Goal: Task Accomplishment & Management: Use online tool/utility

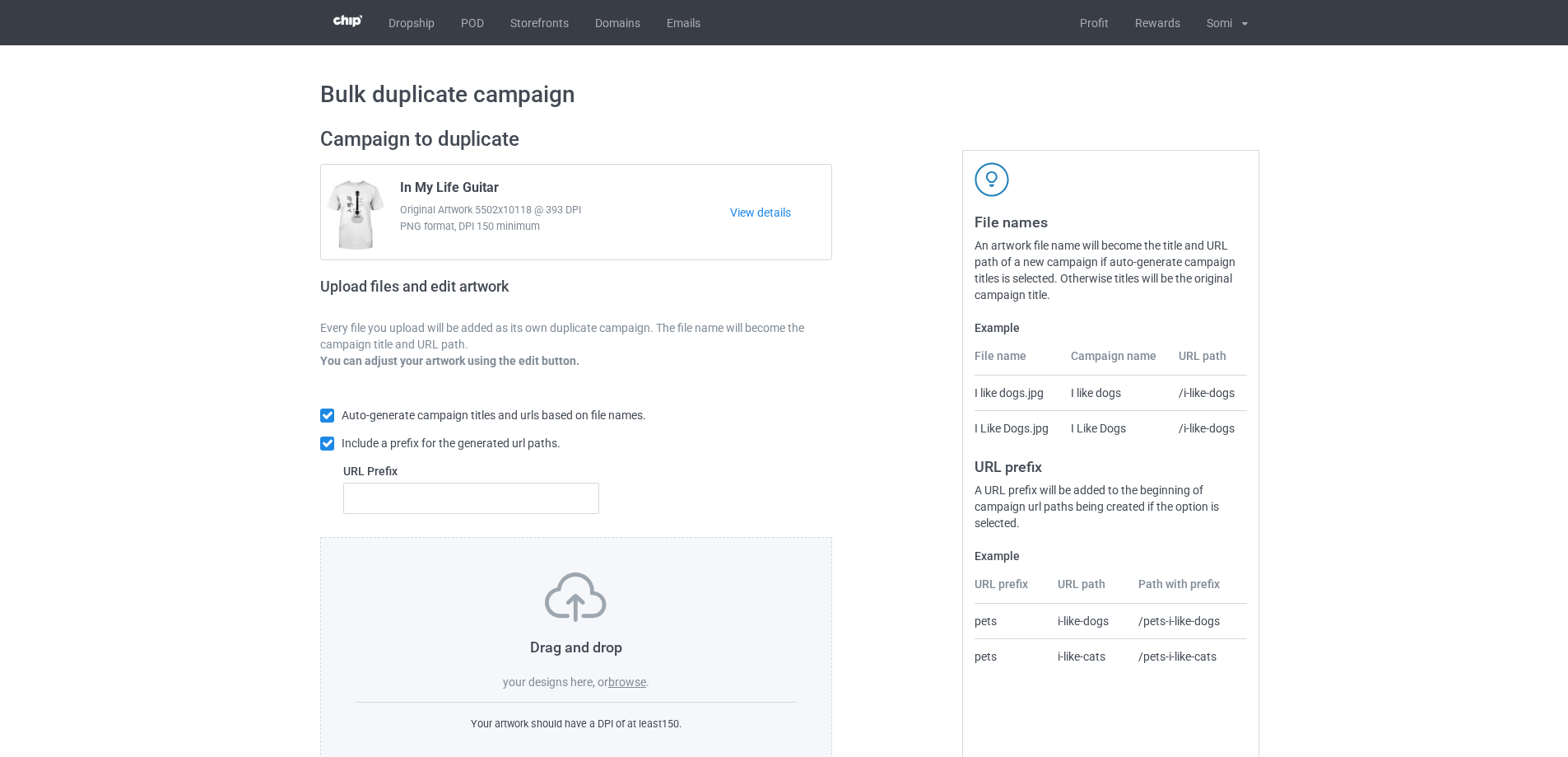
click at [628, 682] on label "browse" at bounding box center [628, 681] width 38 height 13
click at [0, 0] on input "browse" at bounding box center [0, 0] width 0 height 0
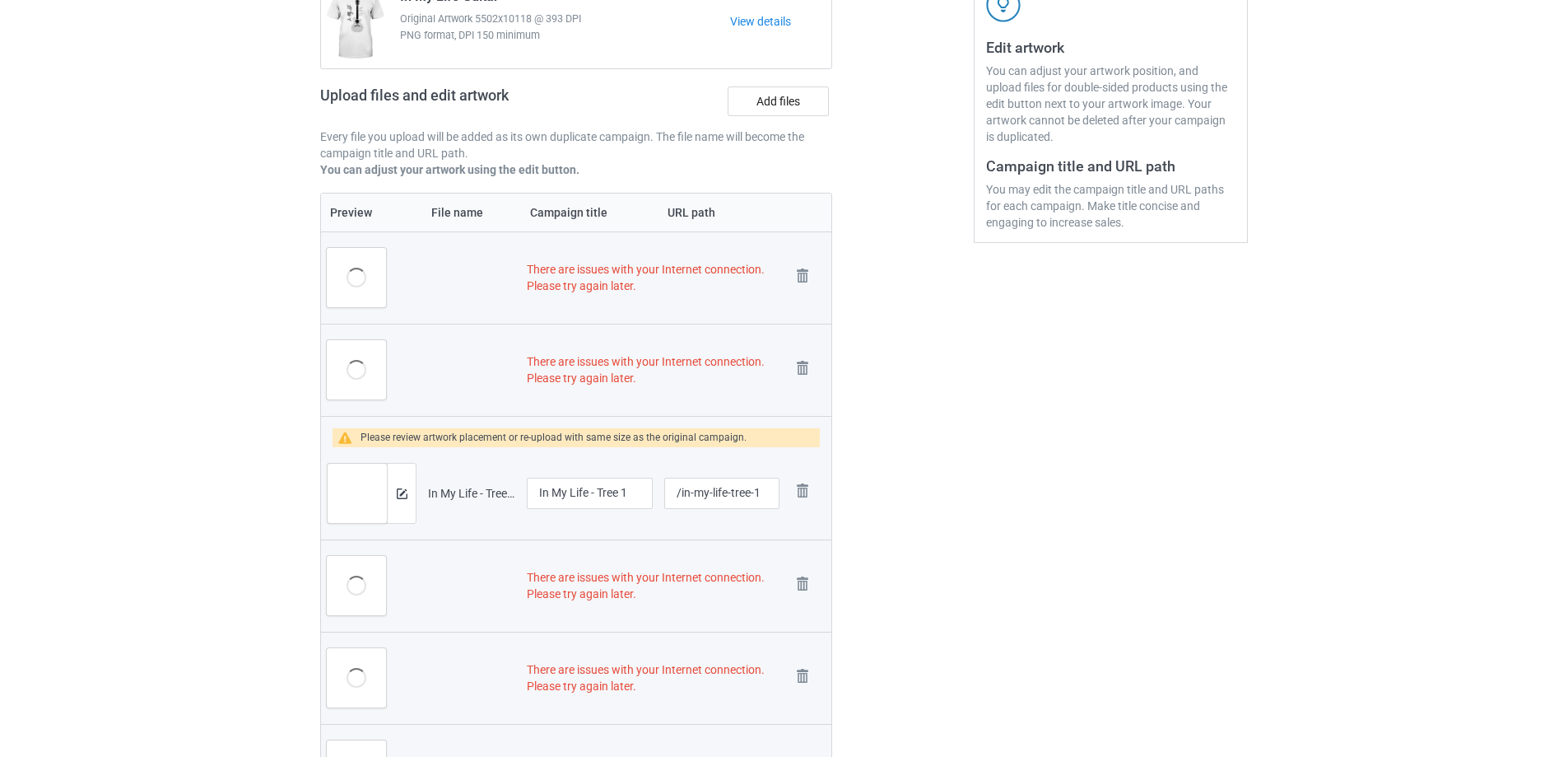
scroll to position [298, 0]
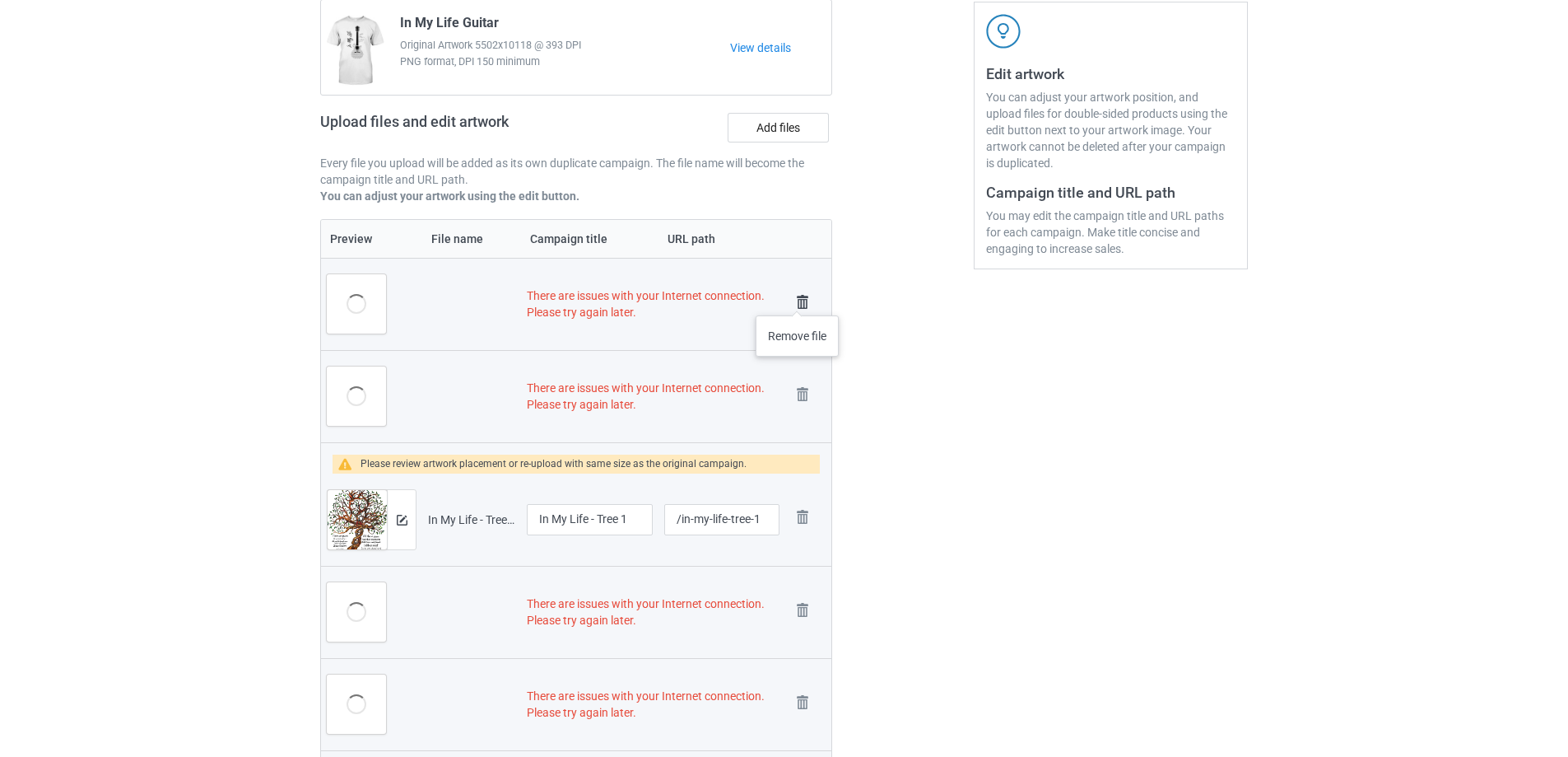
click at [798, 299] on img at bounding box center [802, 301] width 23 height 23
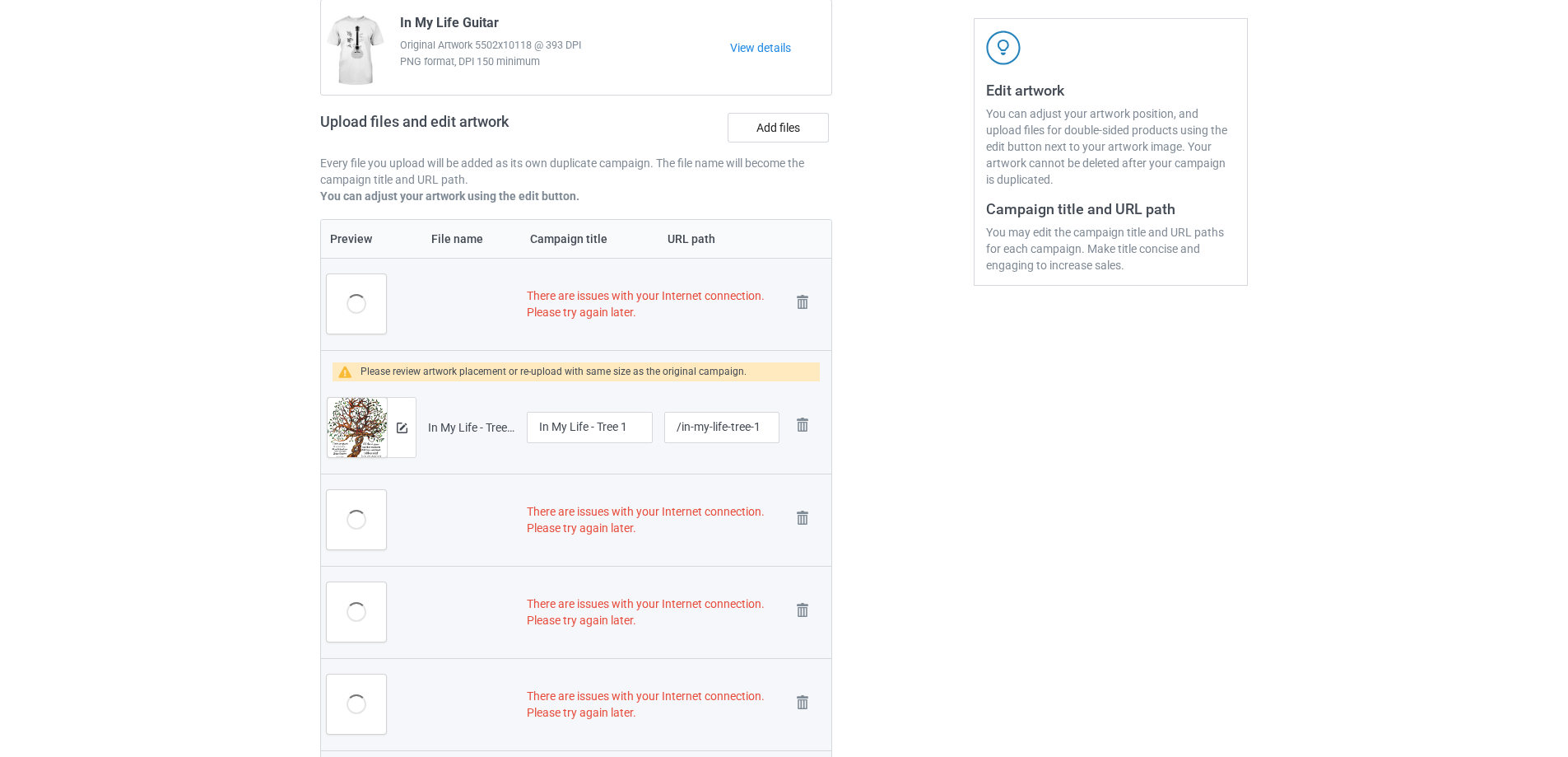
click at [0, 0] on img at bounding box center [0, 0] width 0 height 0
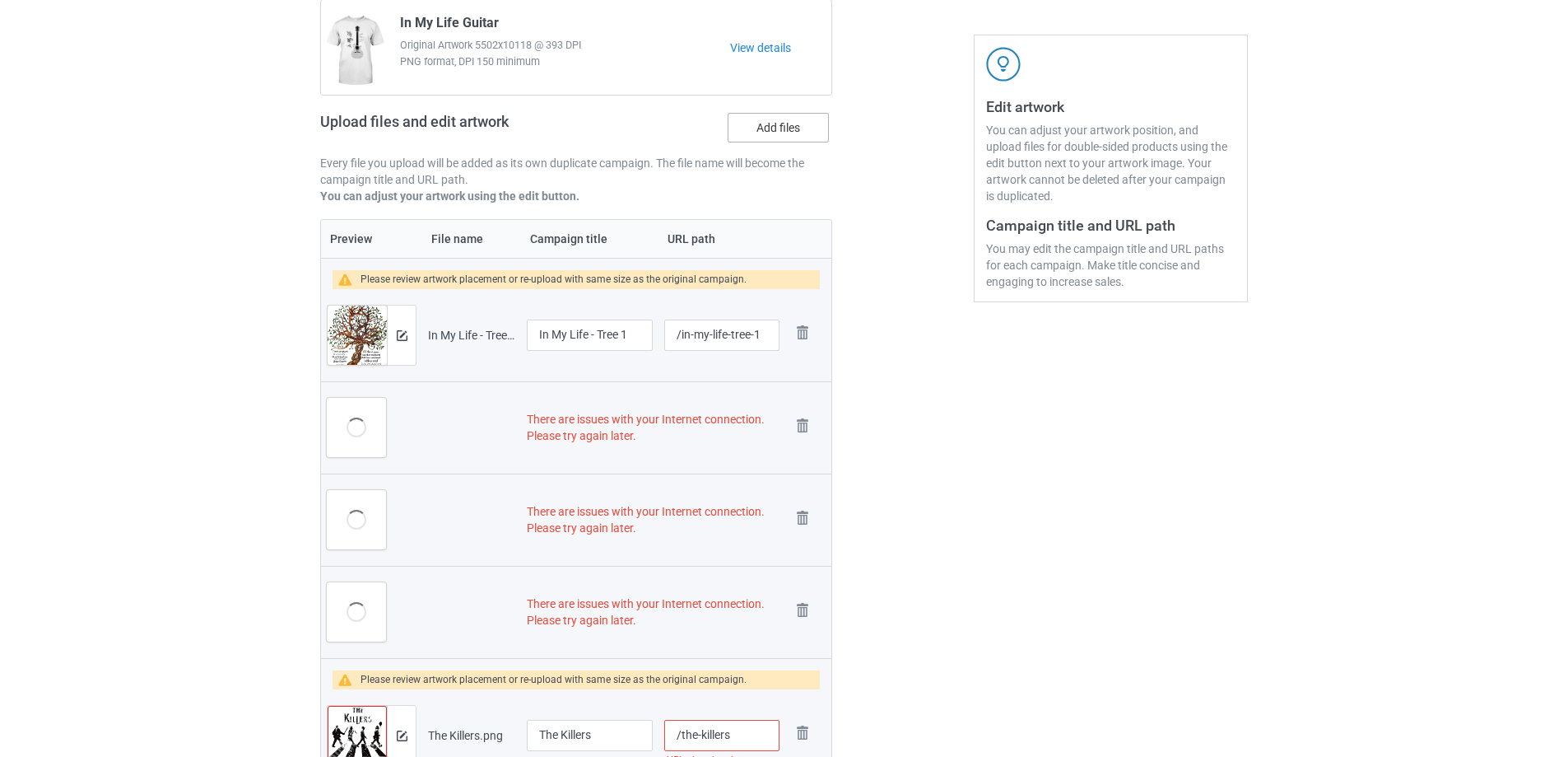
click at [779, 129] on label "Add files" at bounding box center [778, 127] width 101 height 30
click at [0, 0] on input "Add files" at bounding box center [0, 0] width 0 height 0
click at [807, 432] on img at bounding box center [802, 425] width 23 height 23
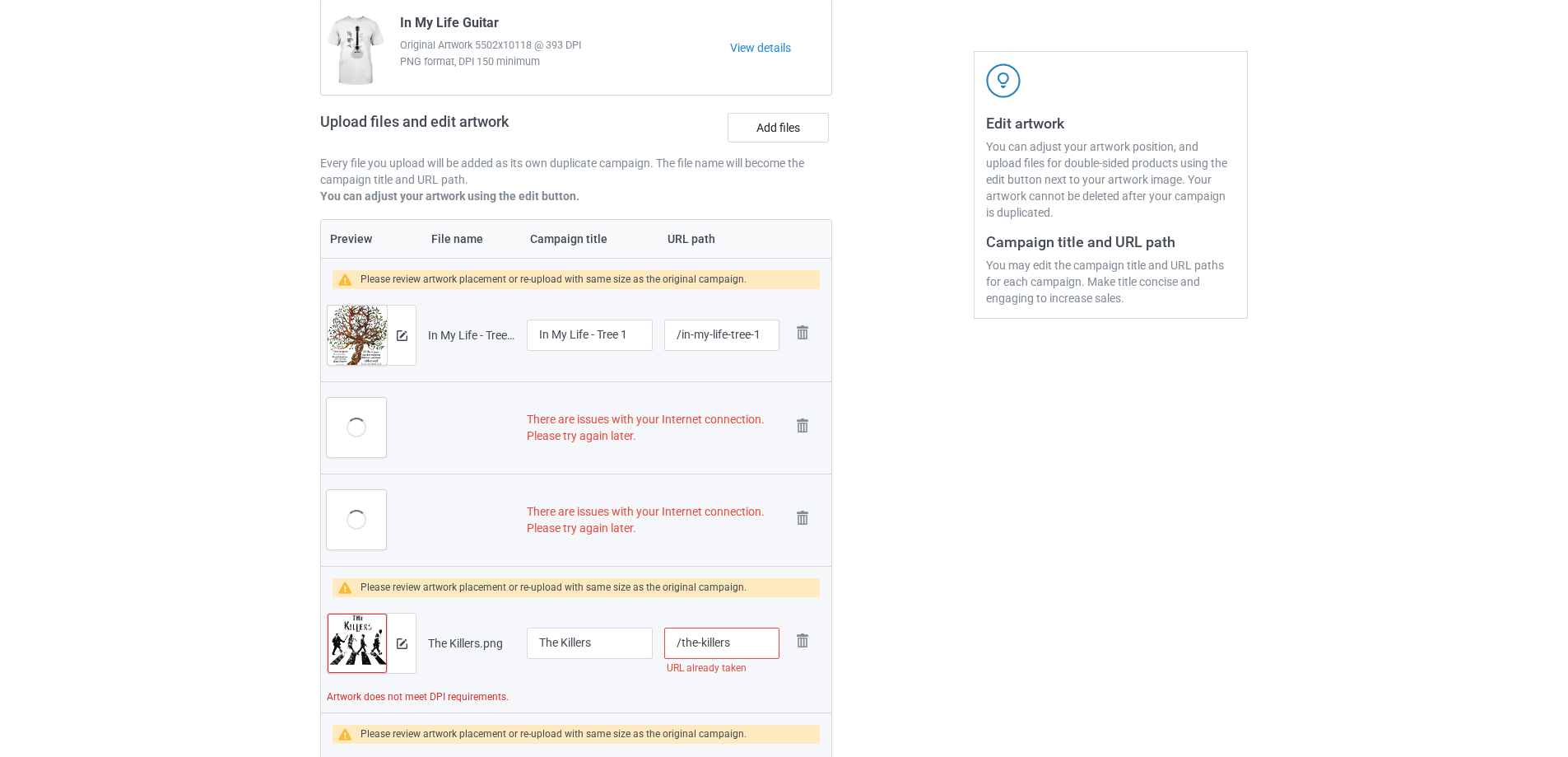
click at [0, 0] on img at bounding box center [0, 0] width 0 height 0
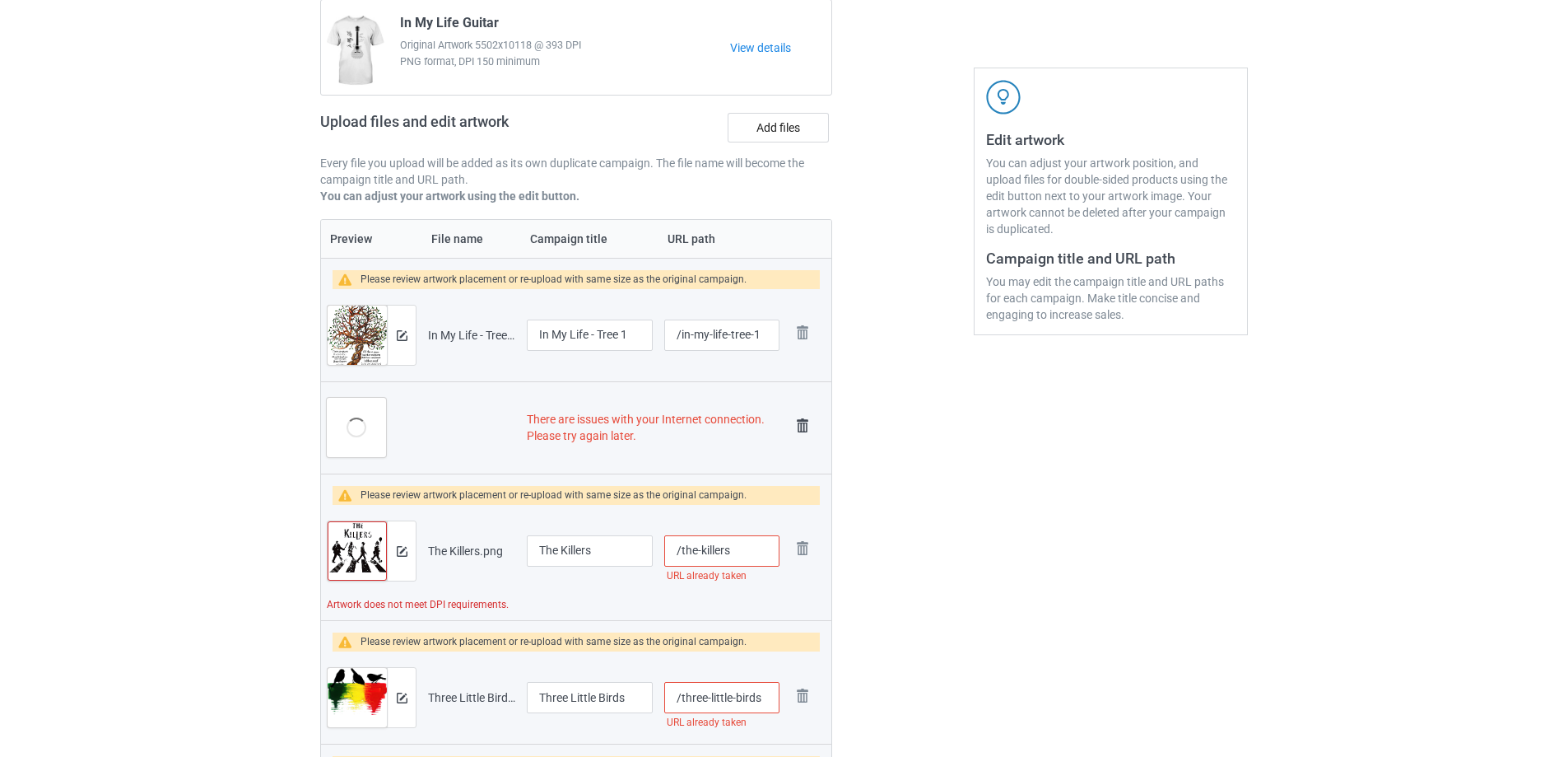
click at [806, 429] on img at bounding box center [802, 425] width 23 height 23
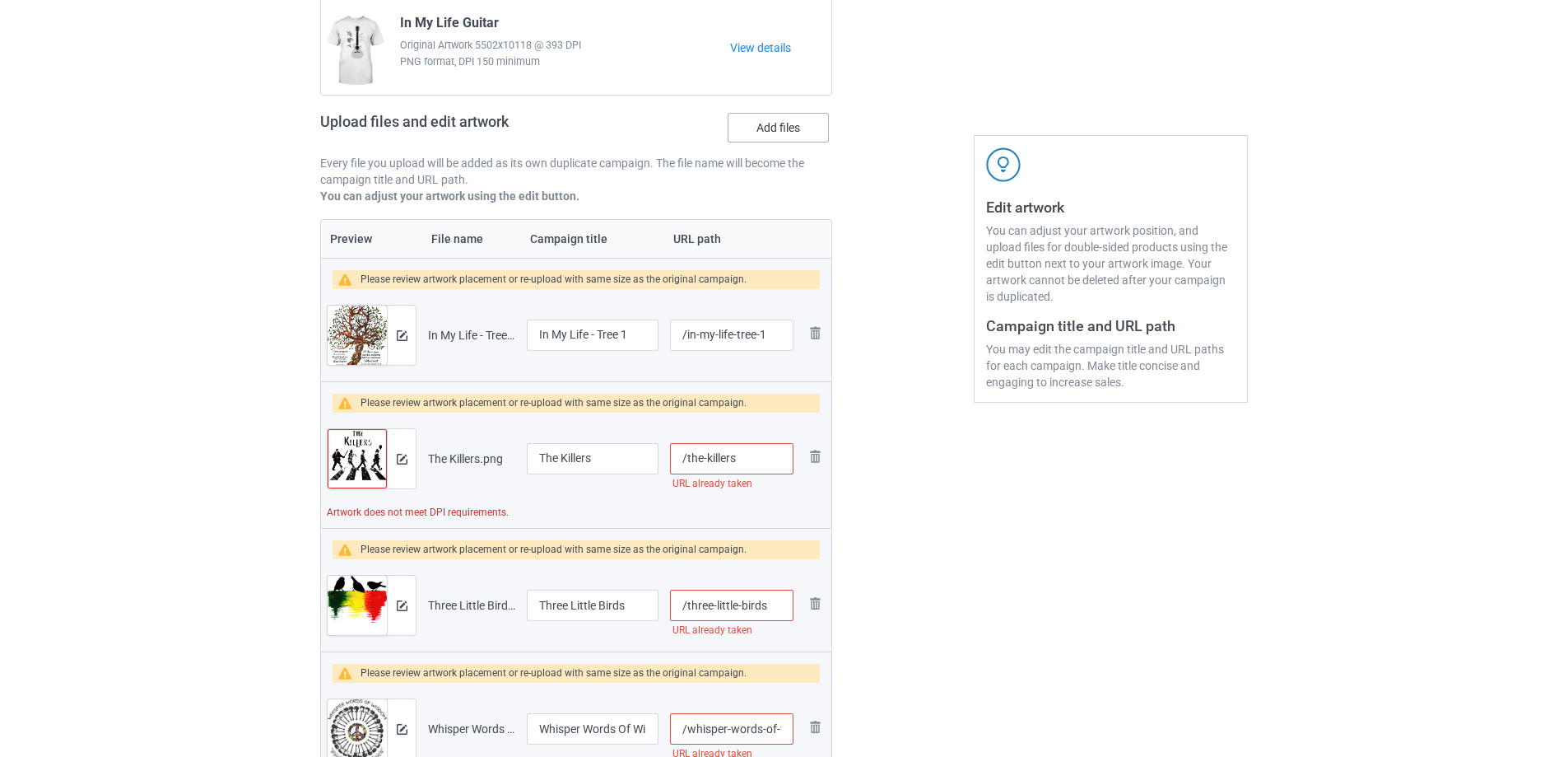
click at [808, 129] on label "Add files" at bounding box center [778, 127] width 101 height 30
click at [0, 0] on input "Add files" at bounding box center [0, 0] width 0 height 0
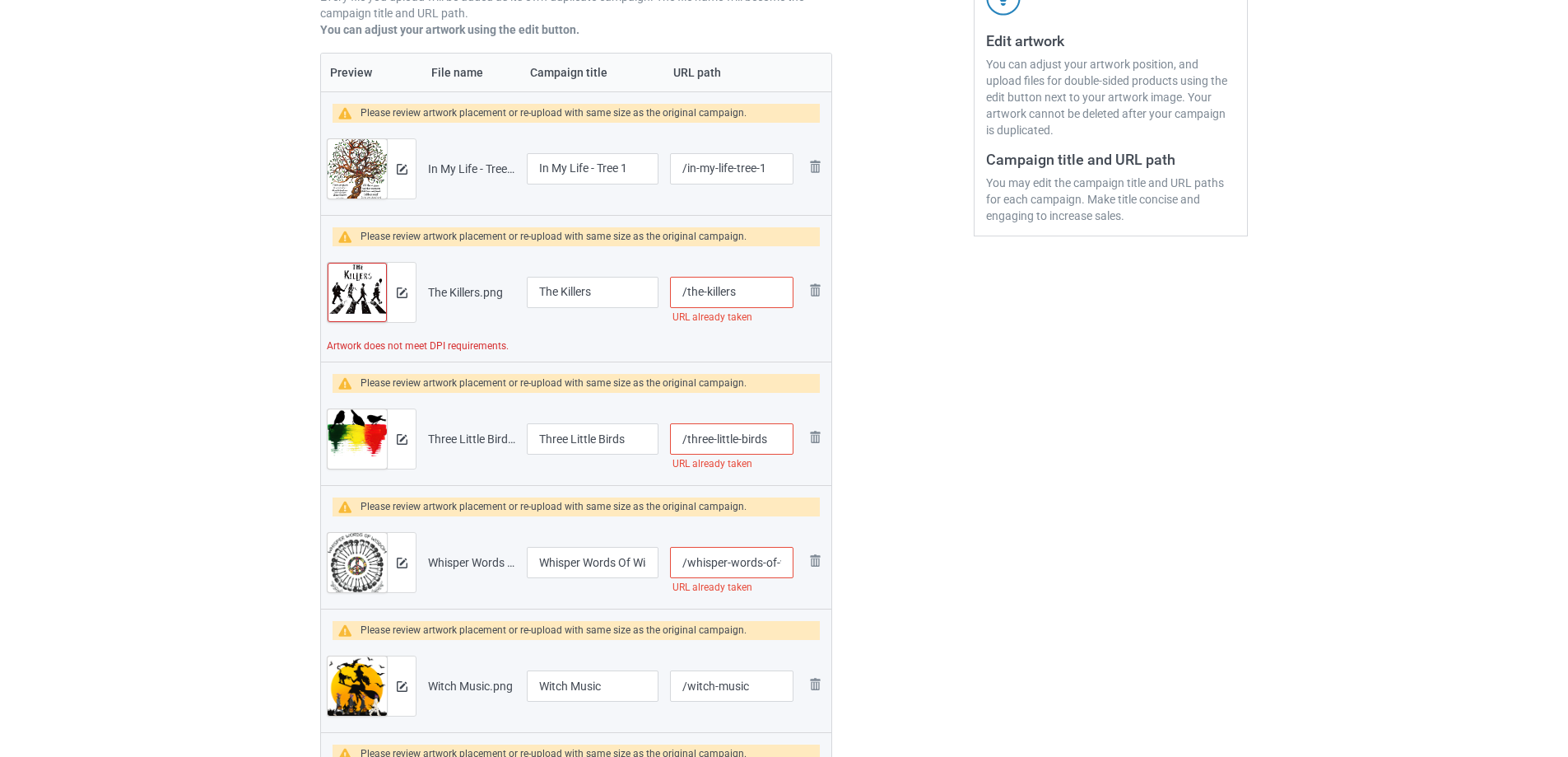
scroll to position [329, 0]
click at [769, 291] on input "/the-killers" at bounding box center [732, 294] width 124 height 31
type input "/the-killers-q"
click at [771, 440] on input "/three-little-birds" at bounding box center [732, 440] width 124 height 31
type input "/three-little-birds-z1"
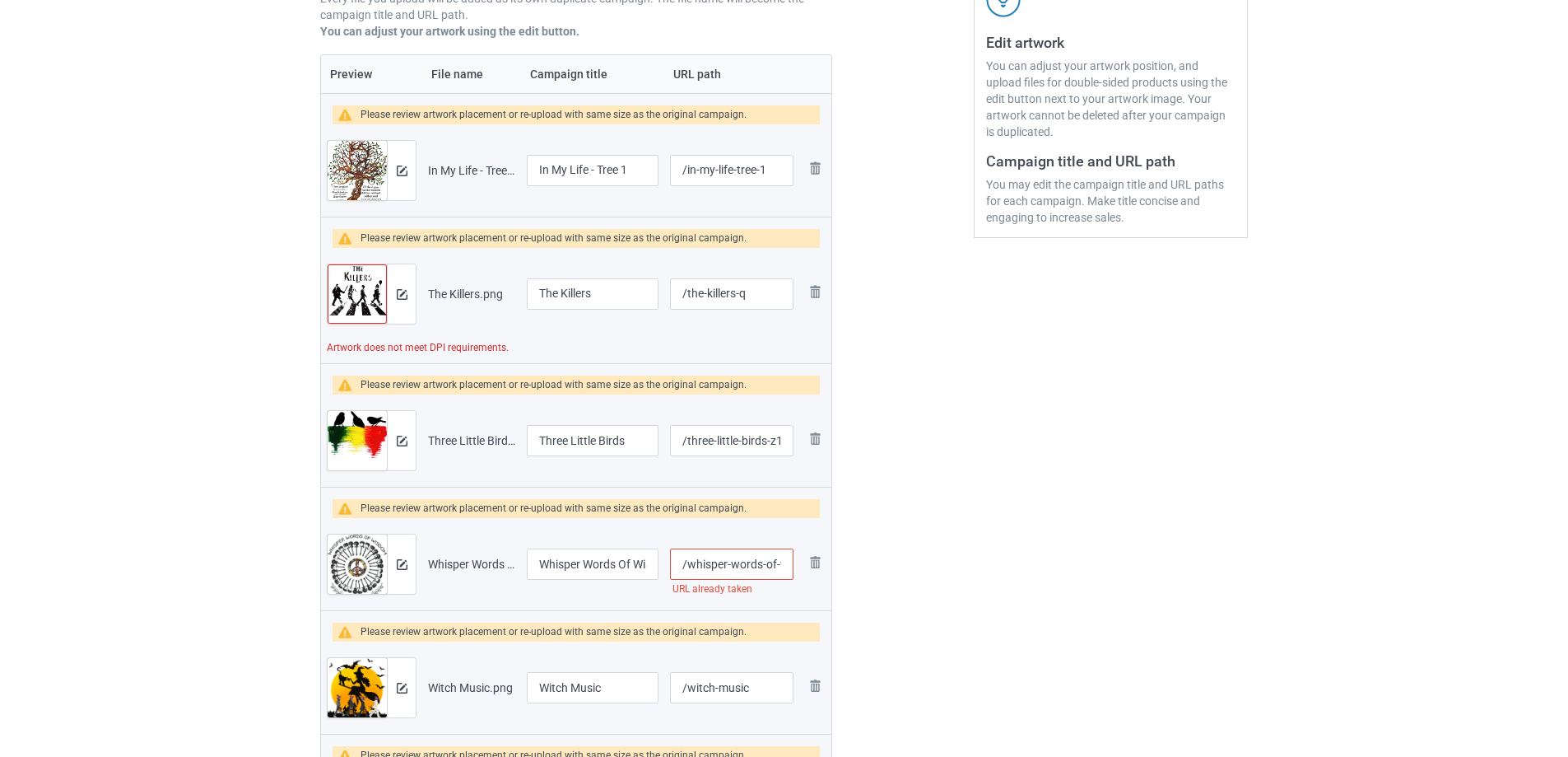
click at [749, 571] on input "/whisper-words-of-wisdom-let-it-be-guitars" at bounding box center [732, 564] width 124 height 31
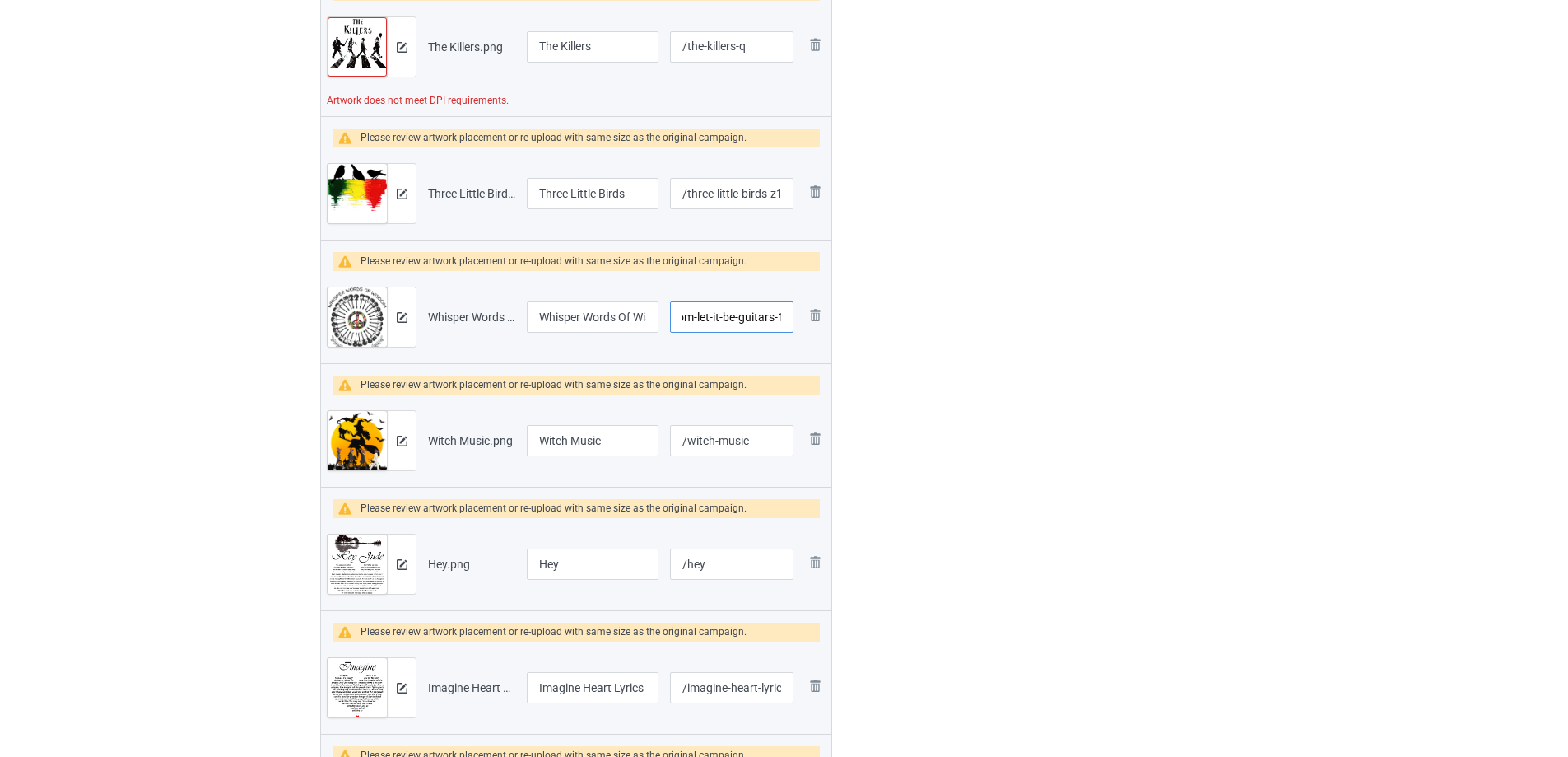
scroll to position [906, 0]
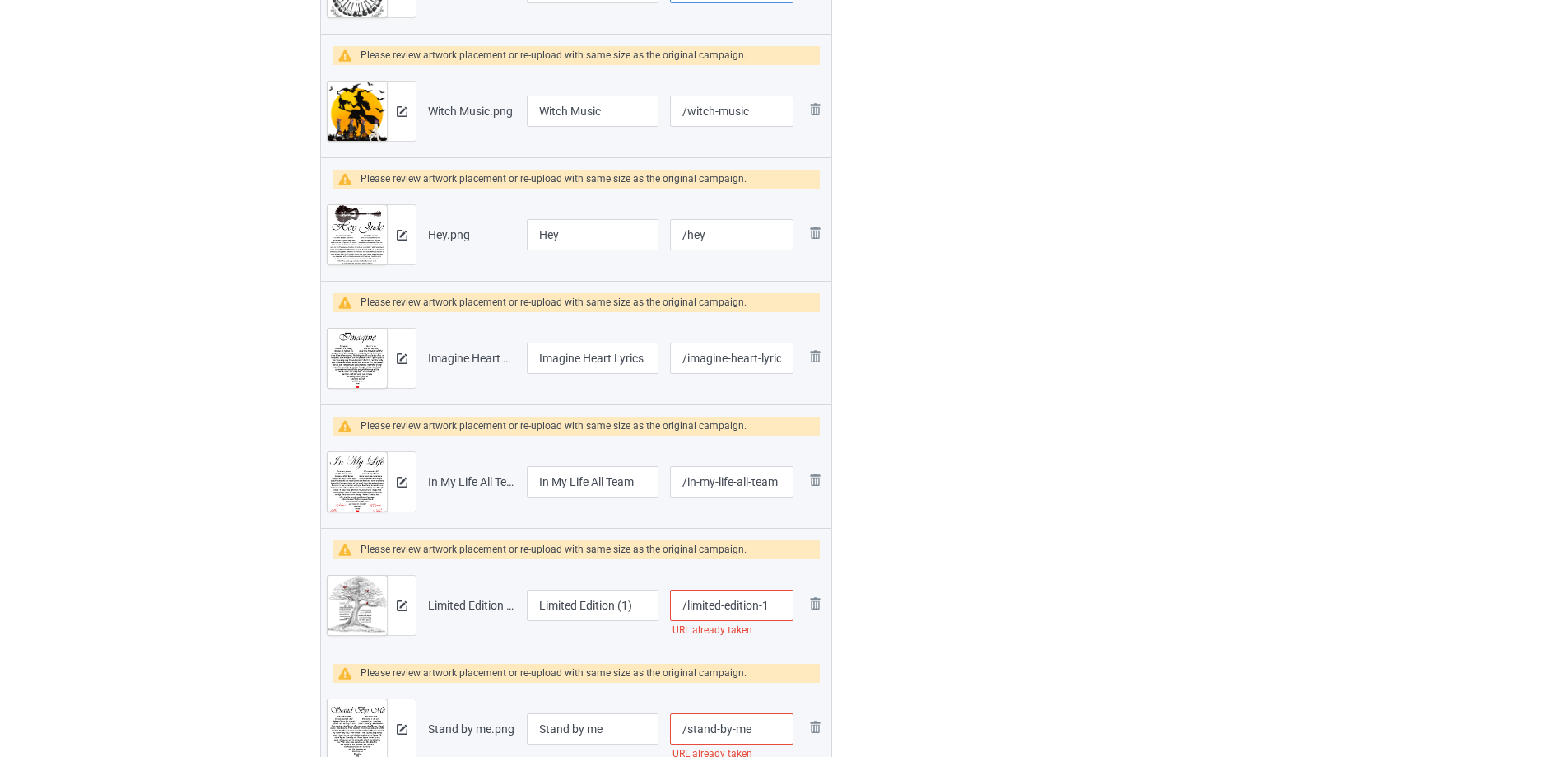
type input "/whisper-words-of-wisdom-let-it-be-guitars-1"
click at [774, 611] on input "/limited-edition-1" at bounding box center [732, 605] width 124 height 31
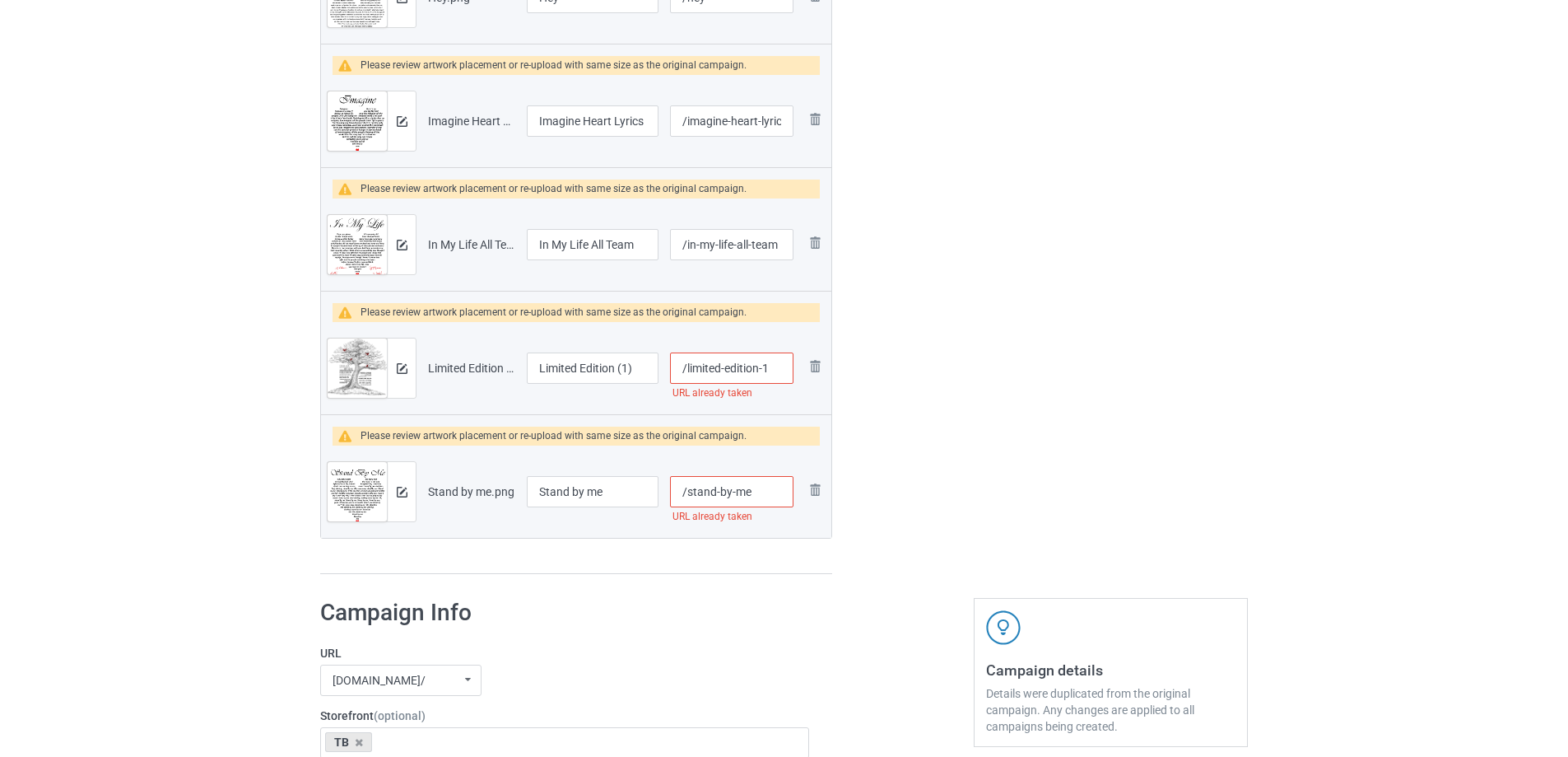
scroll to position [1153, 0]
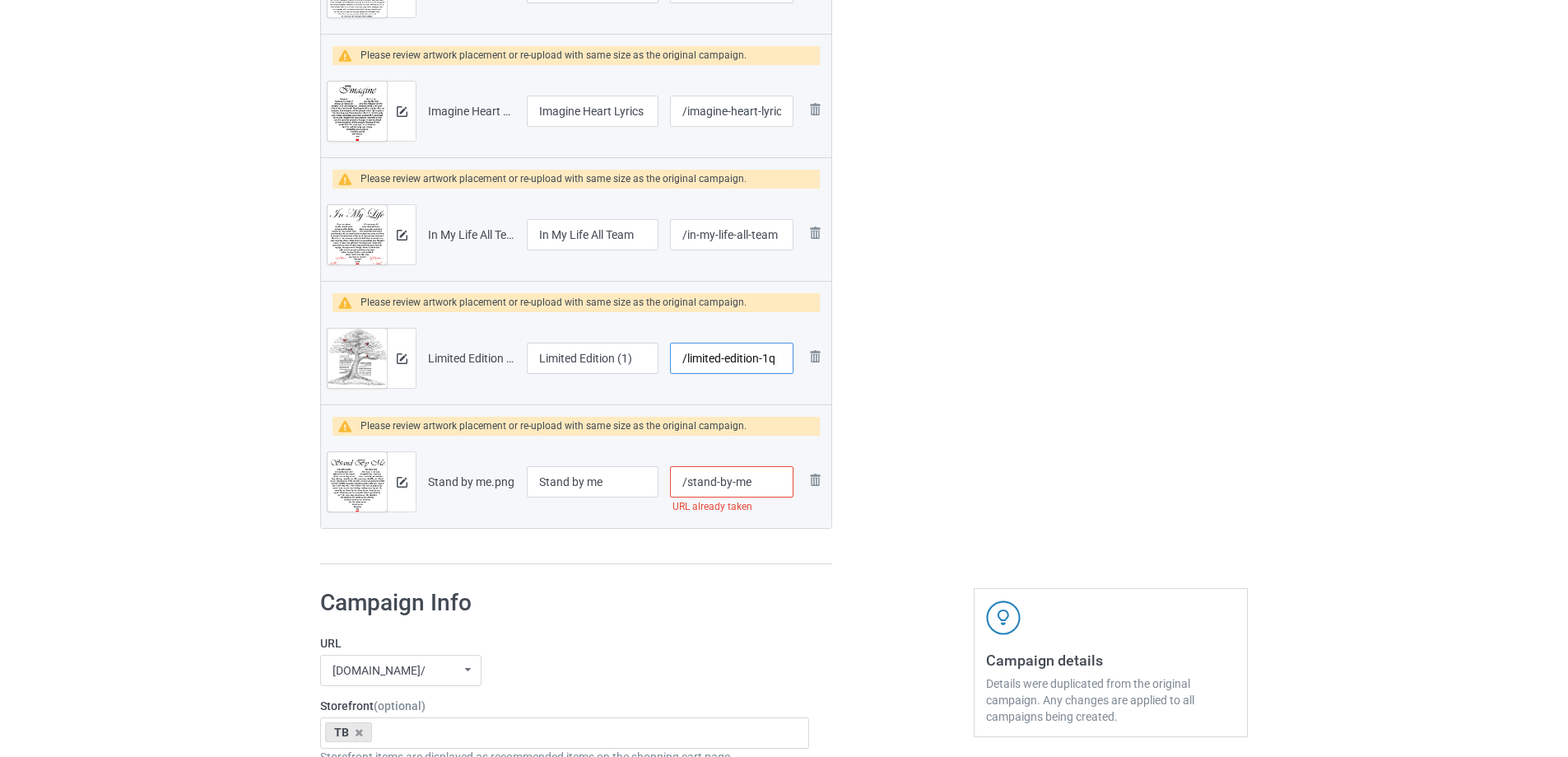
type input "/limited-edition-1q"
click at [765, 481] on input "/stand-by-me" at bounding box center [732, 481] width 124 height 31
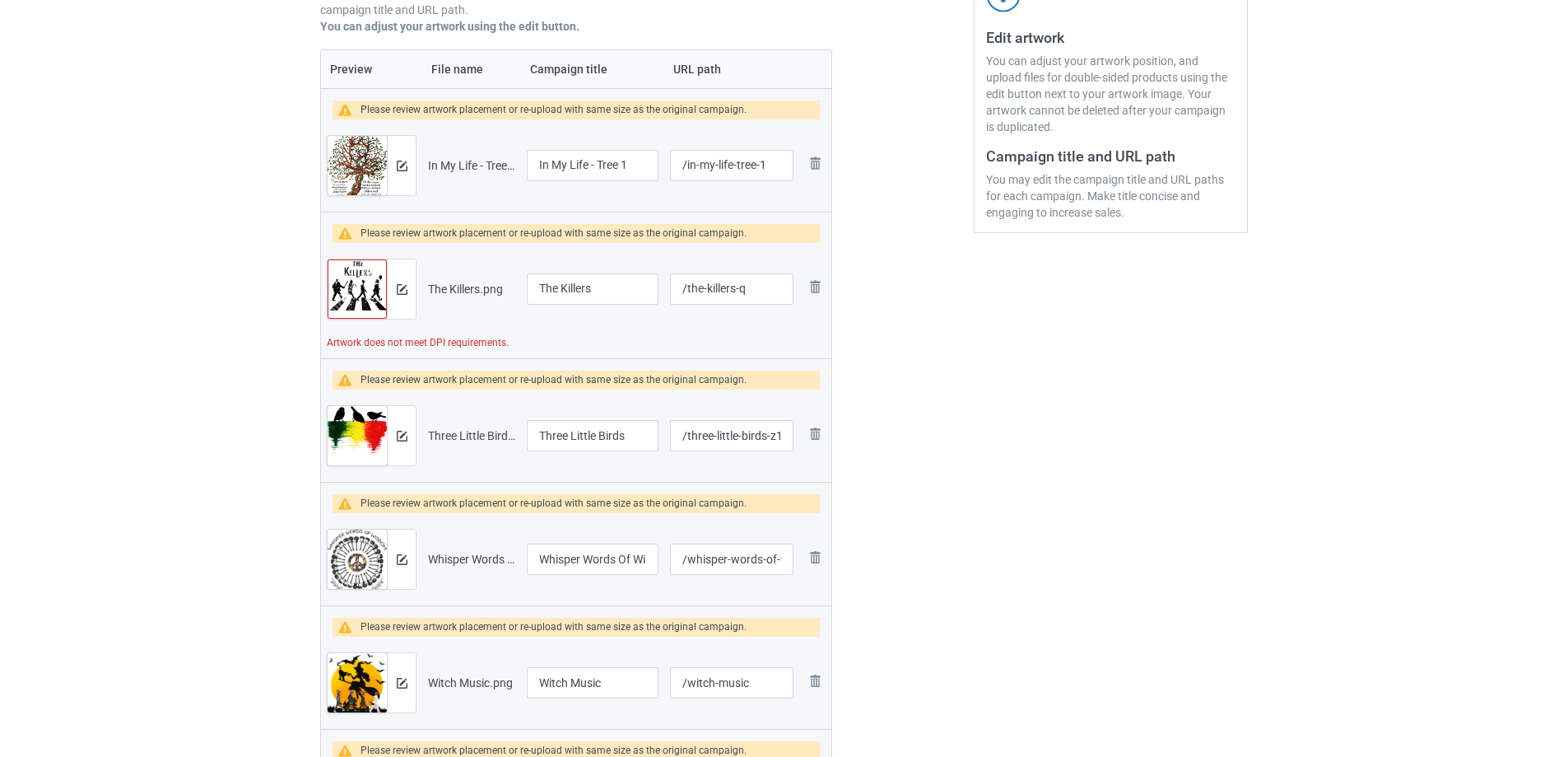
scroll to position [329, 0]
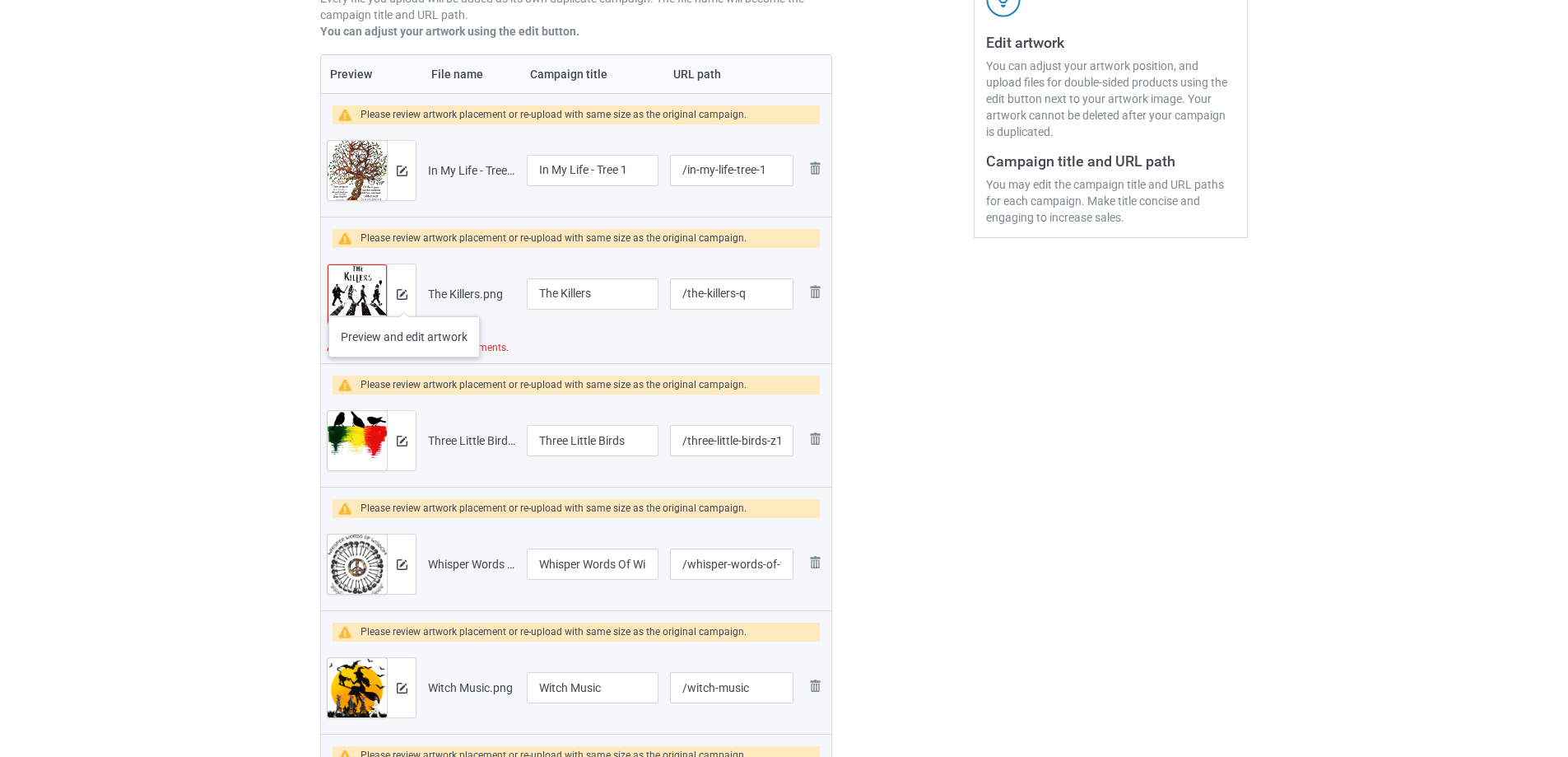
type input "/stand-by-me-1"
click at [395, 298] on div at bounding box center [401, 294] width 29 height 59
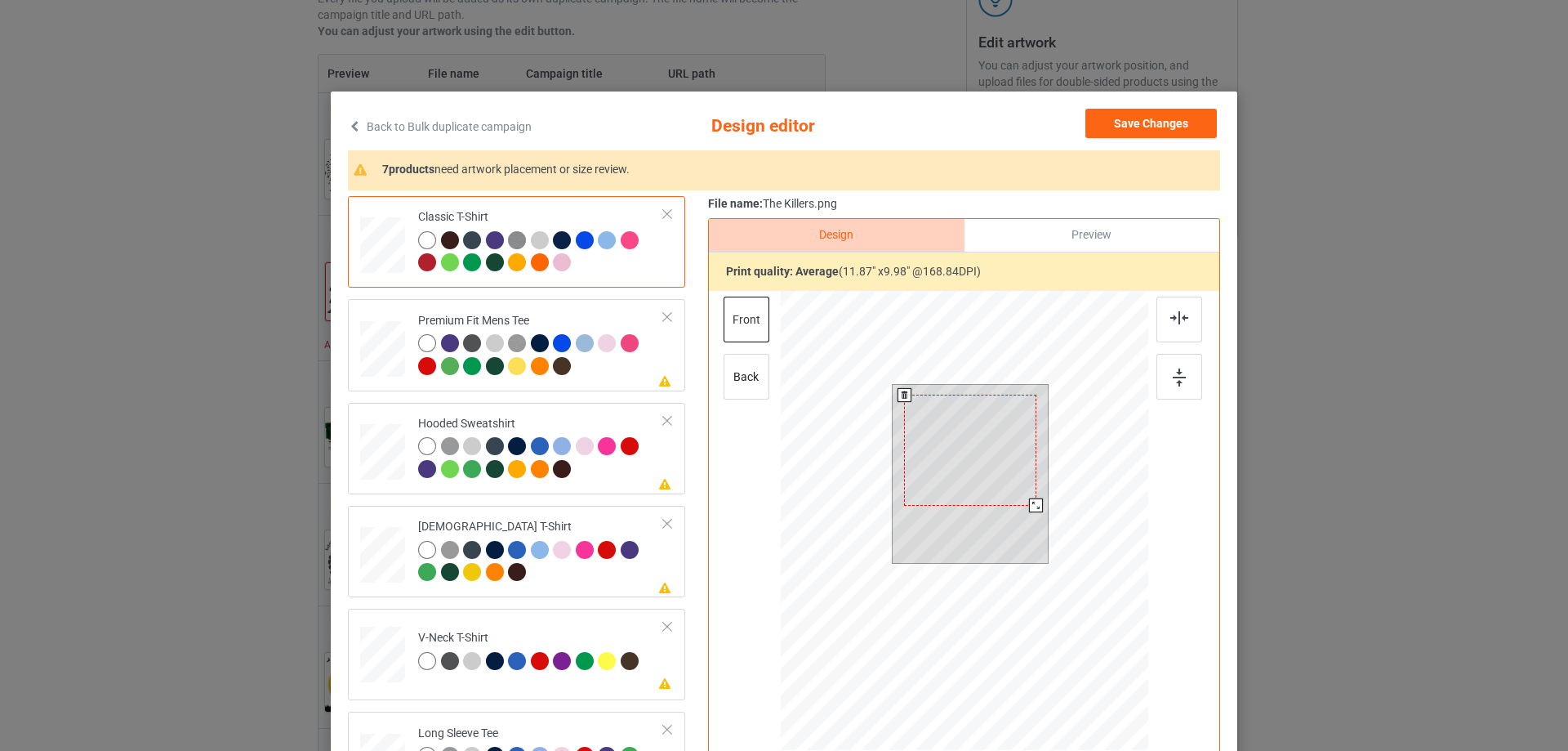
drag, startPoint x: 1043, startPoint y: 552, endPoint x: 1037, endPoint y: 535, distance: 18.0
click at [1037, 535] on div at bounding box center [970, 473] width 156 height 178
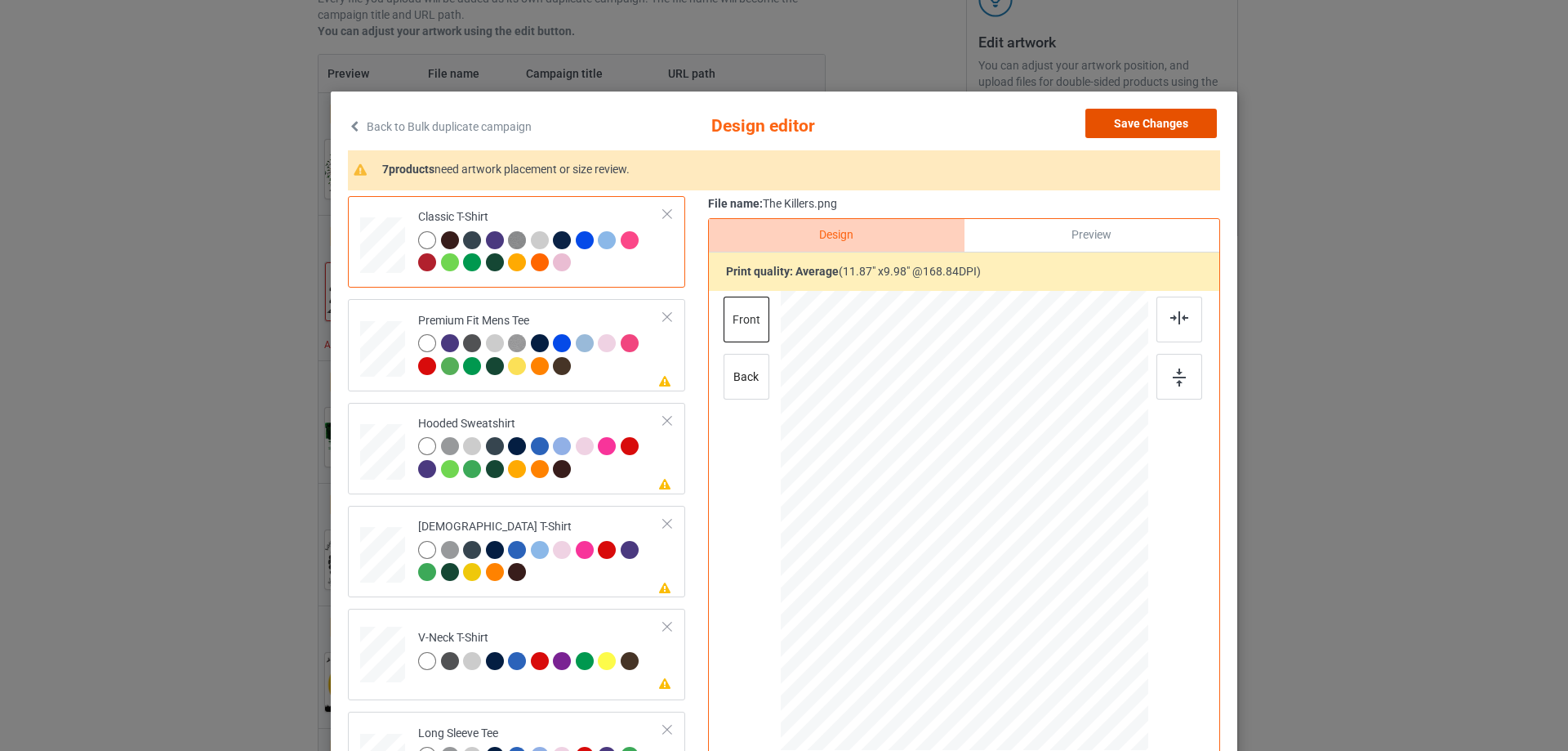
click at [1167, 134] on button "Save Changes" at bounding box center [1151, 123] width 132 height 30
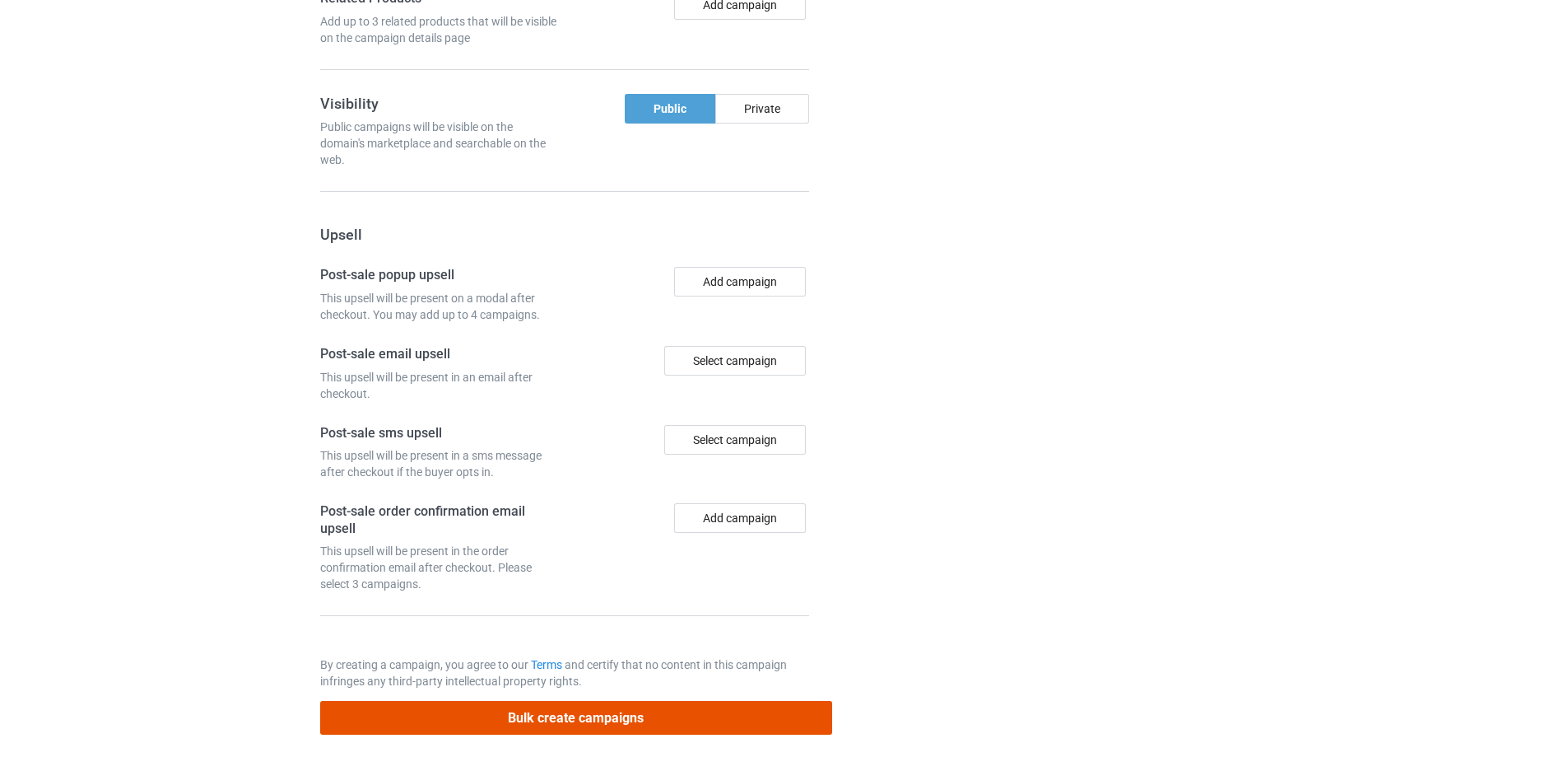
click at [527, 715] on button "Bulk create campaigns" at bounding box center [576, 717] width 512 height 34
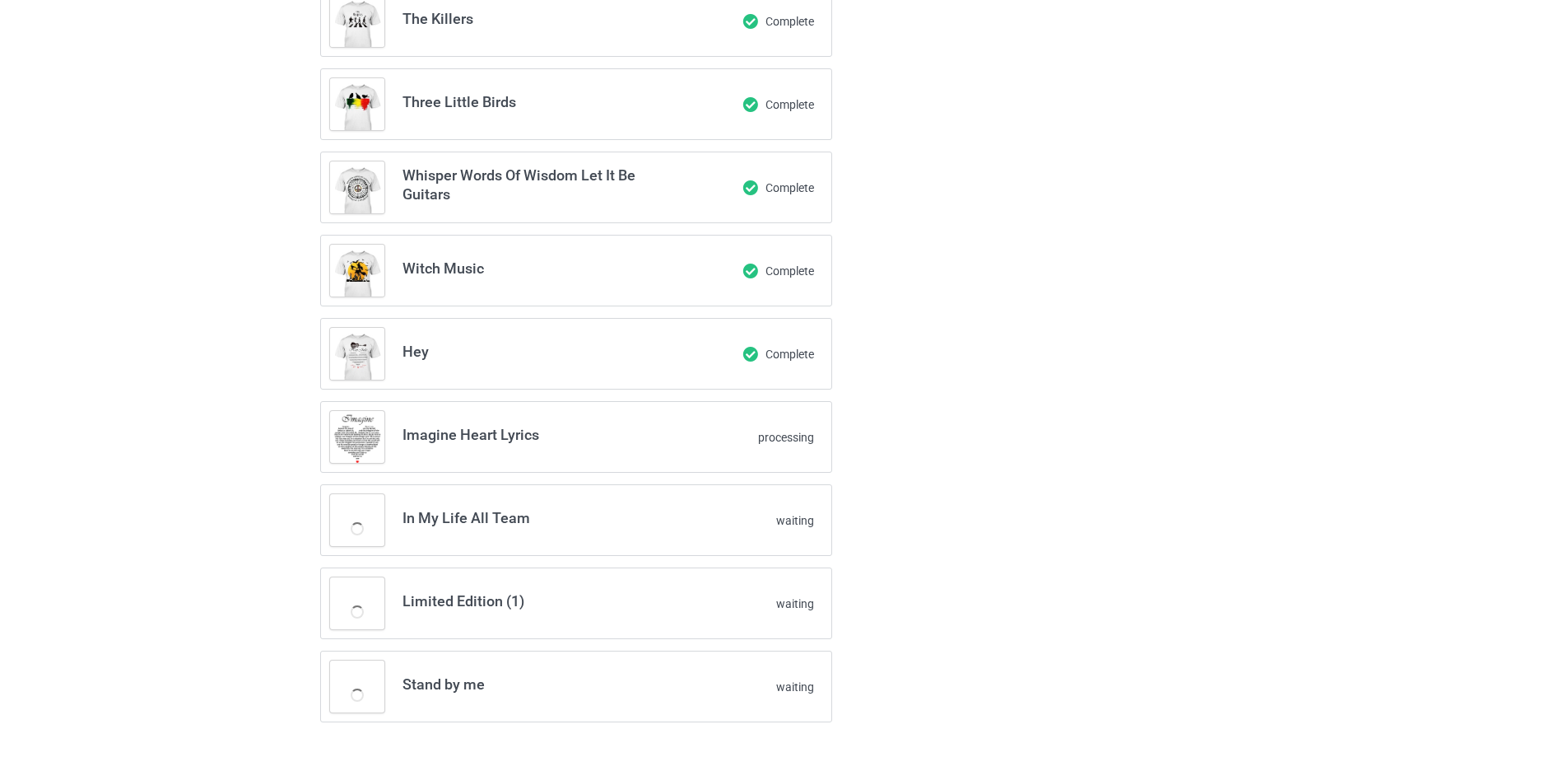
scroll to position [226, 0]
click at [1057, 418] on div "In My Life - Tree 1 Complete The Killers Complete Three Little Birds Complete W…" at bounding box center [783, 312] width 950 height 843
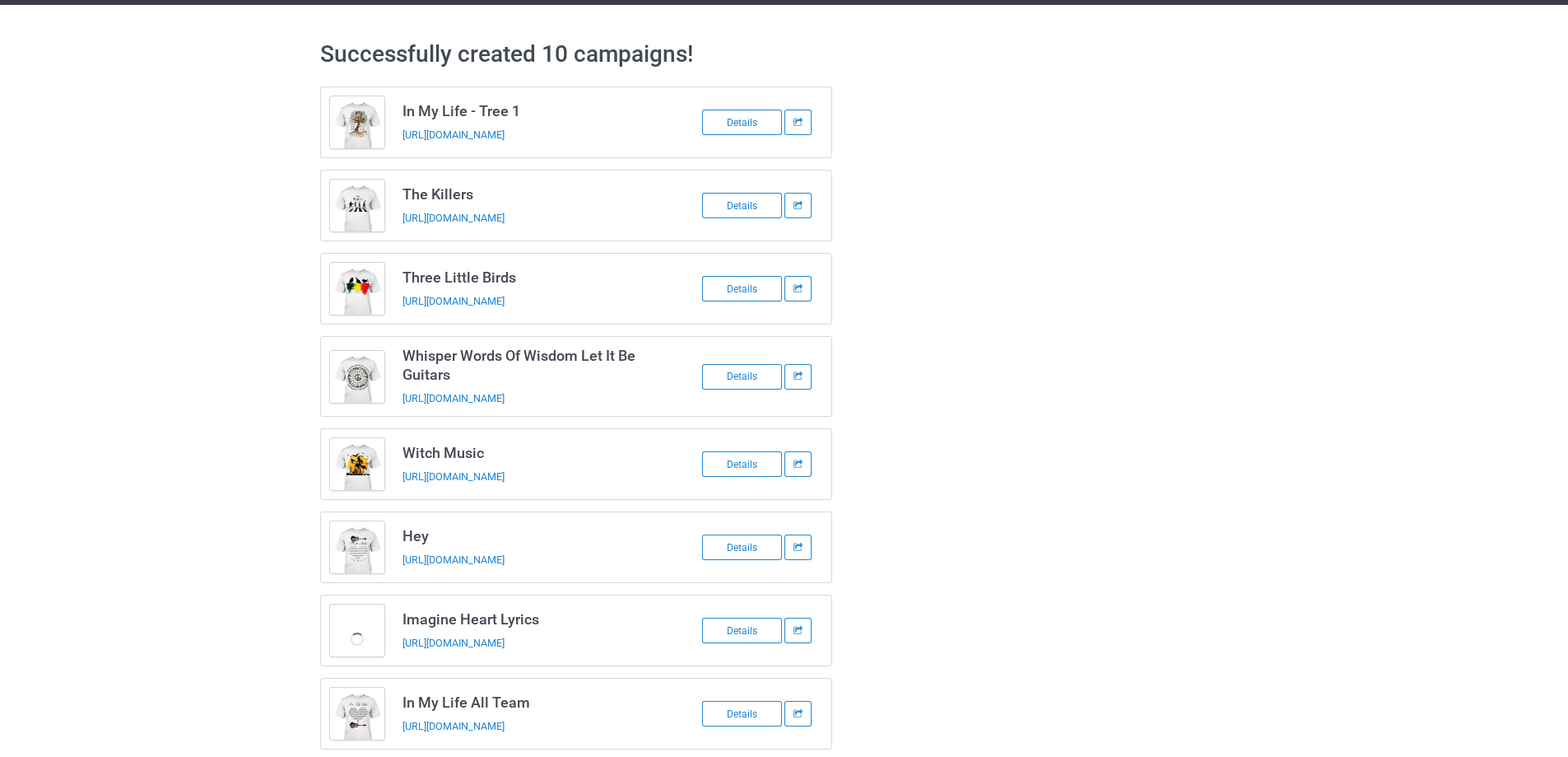
scroll to position [0, 0]
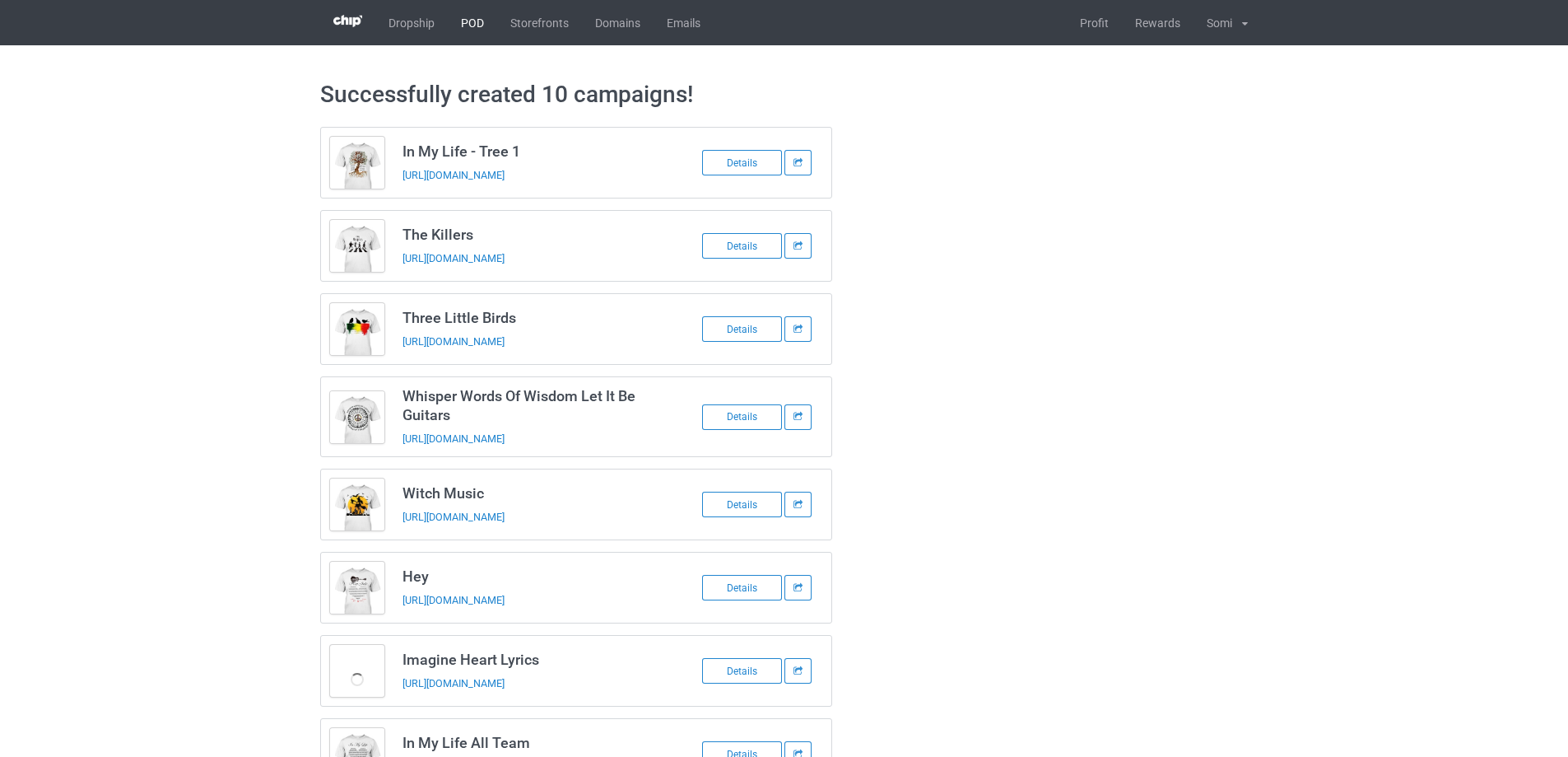
click at [480, 25] on link "POD" at bounding box center [472, 23] width 49 height 45
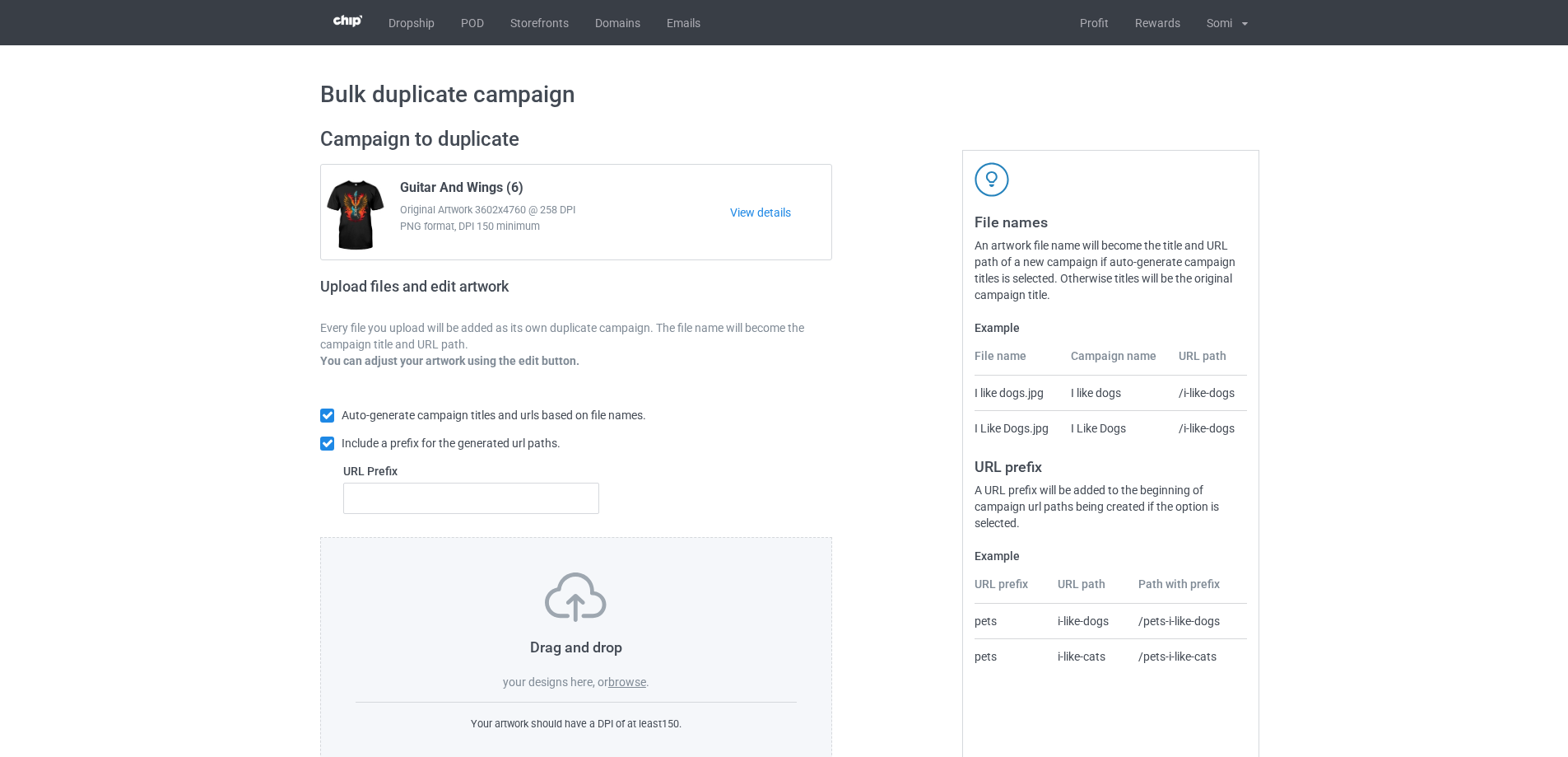
click at [622, 679] on label "browse" at bounding box center [628, 681] width 38 height 13
click at [0, 0] on input "browse" at bounding box center [0, 0] width 0 height 0
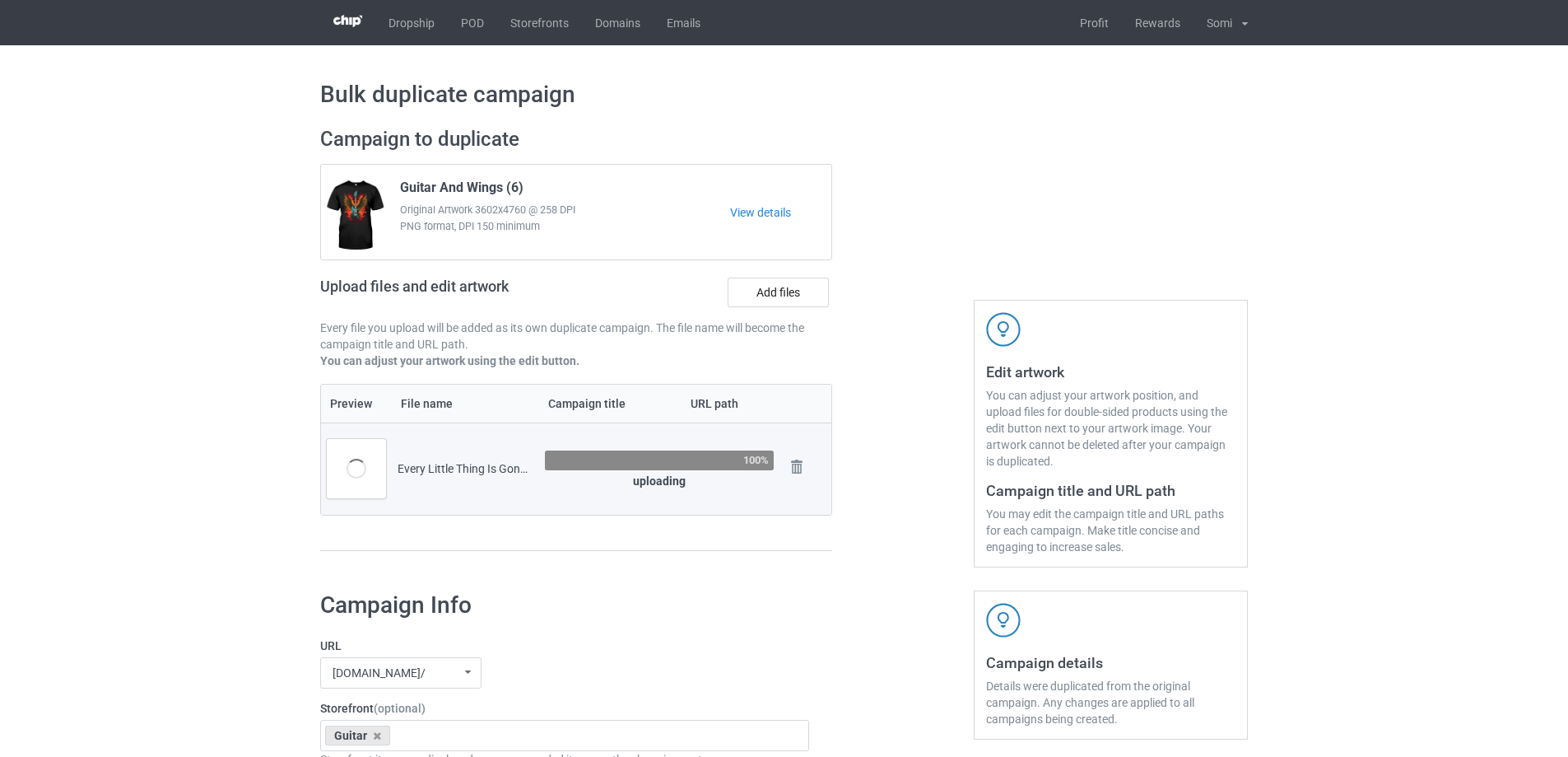
scroll to position [247, 0]
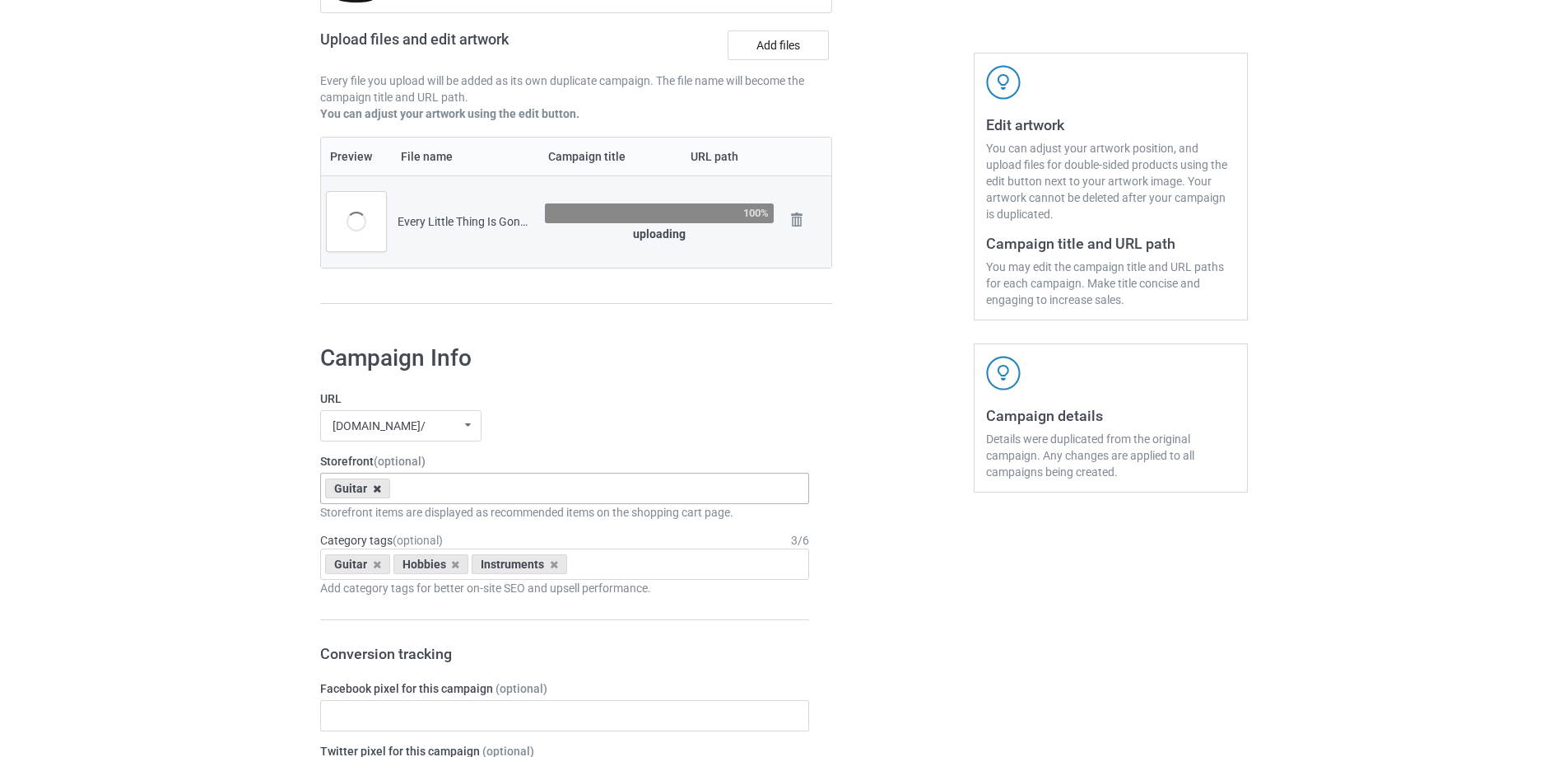
click at [375, 490] on icon at bounding box center [377, 489] width 8 height 11
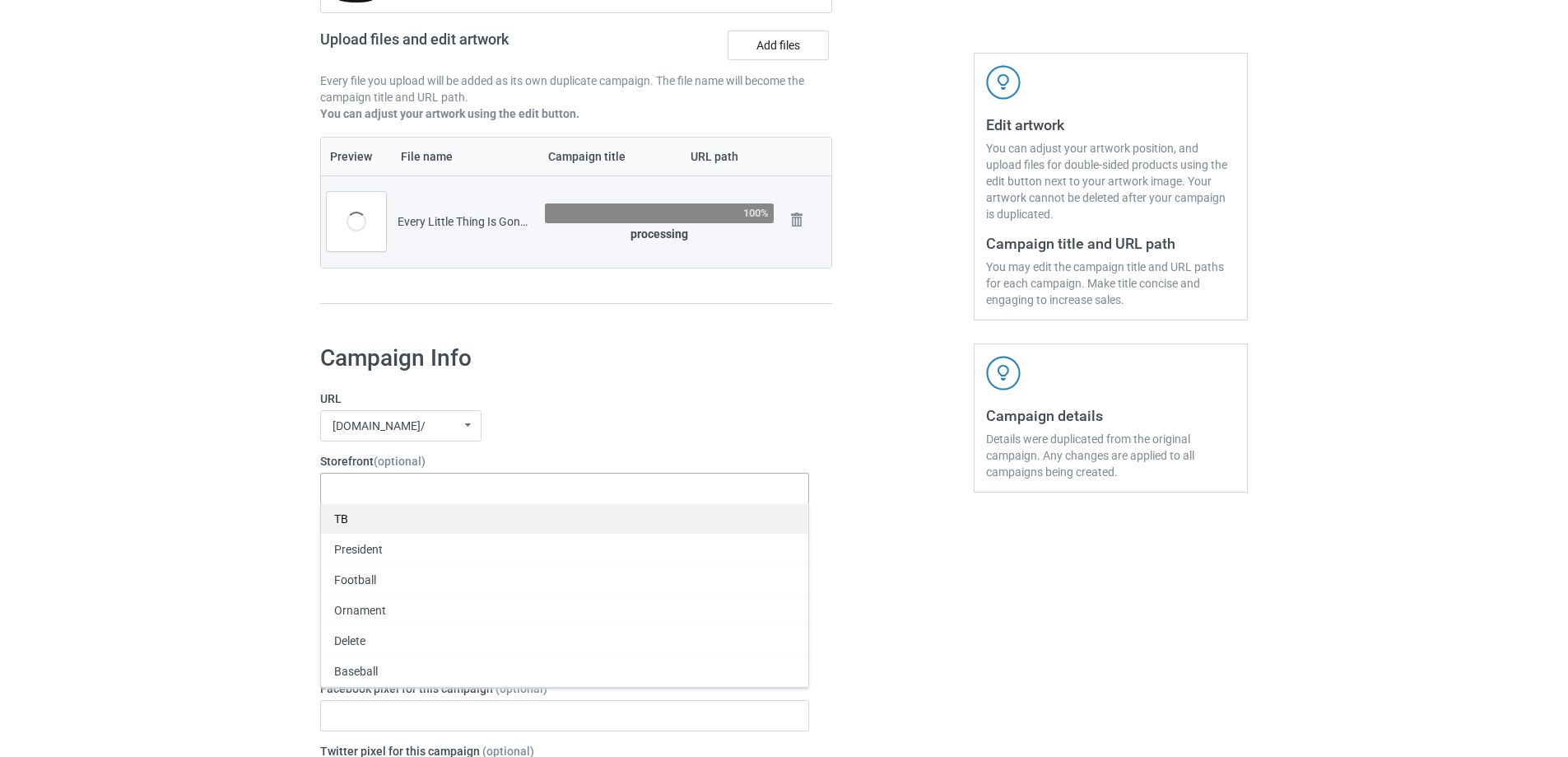
click at [365, 511] on div "TB" at bounding box center [565, 518] width 487 height 30
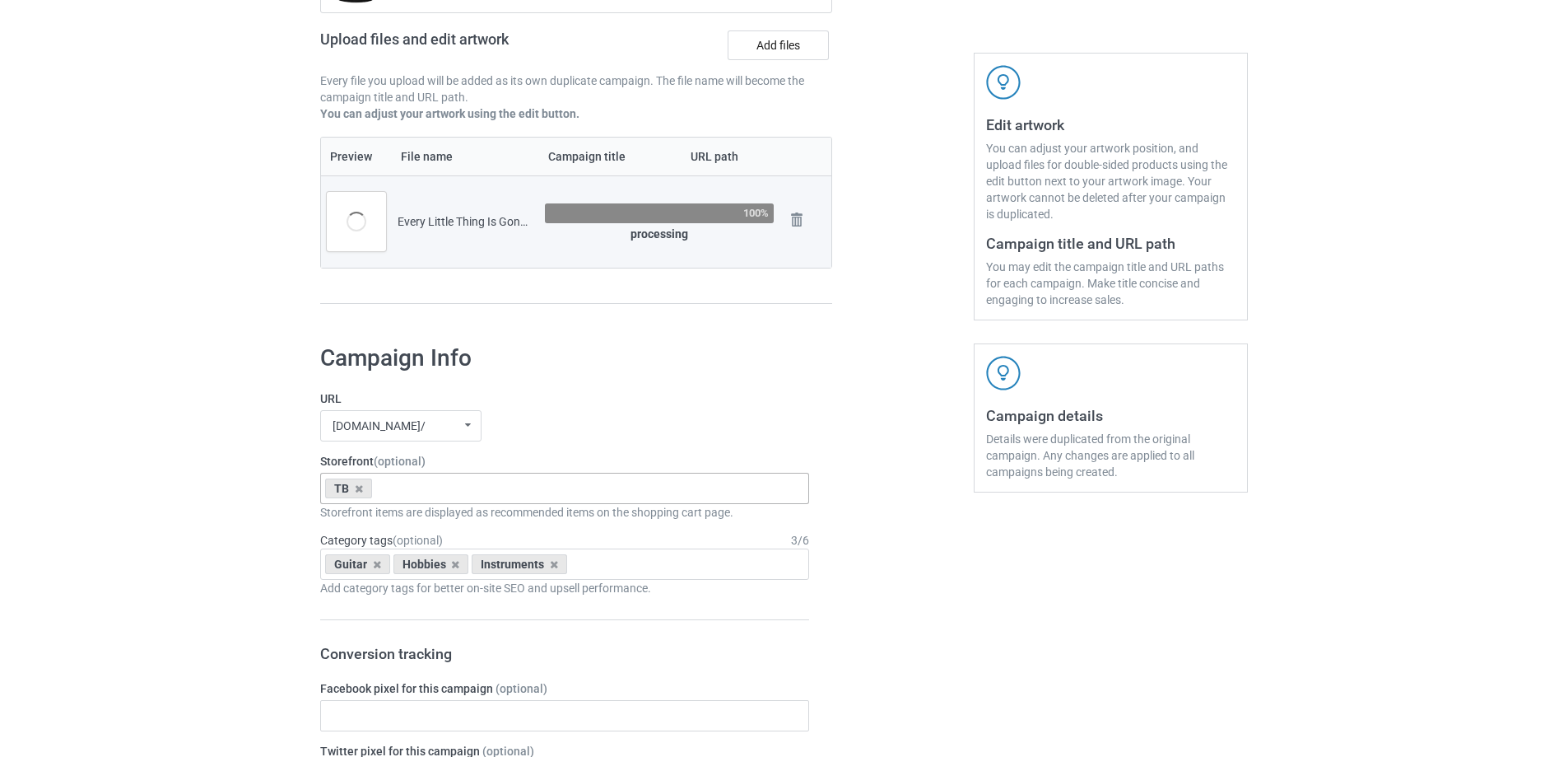
click at [379, 568] on icon at bounding box center [377, 565] width 8 height 11
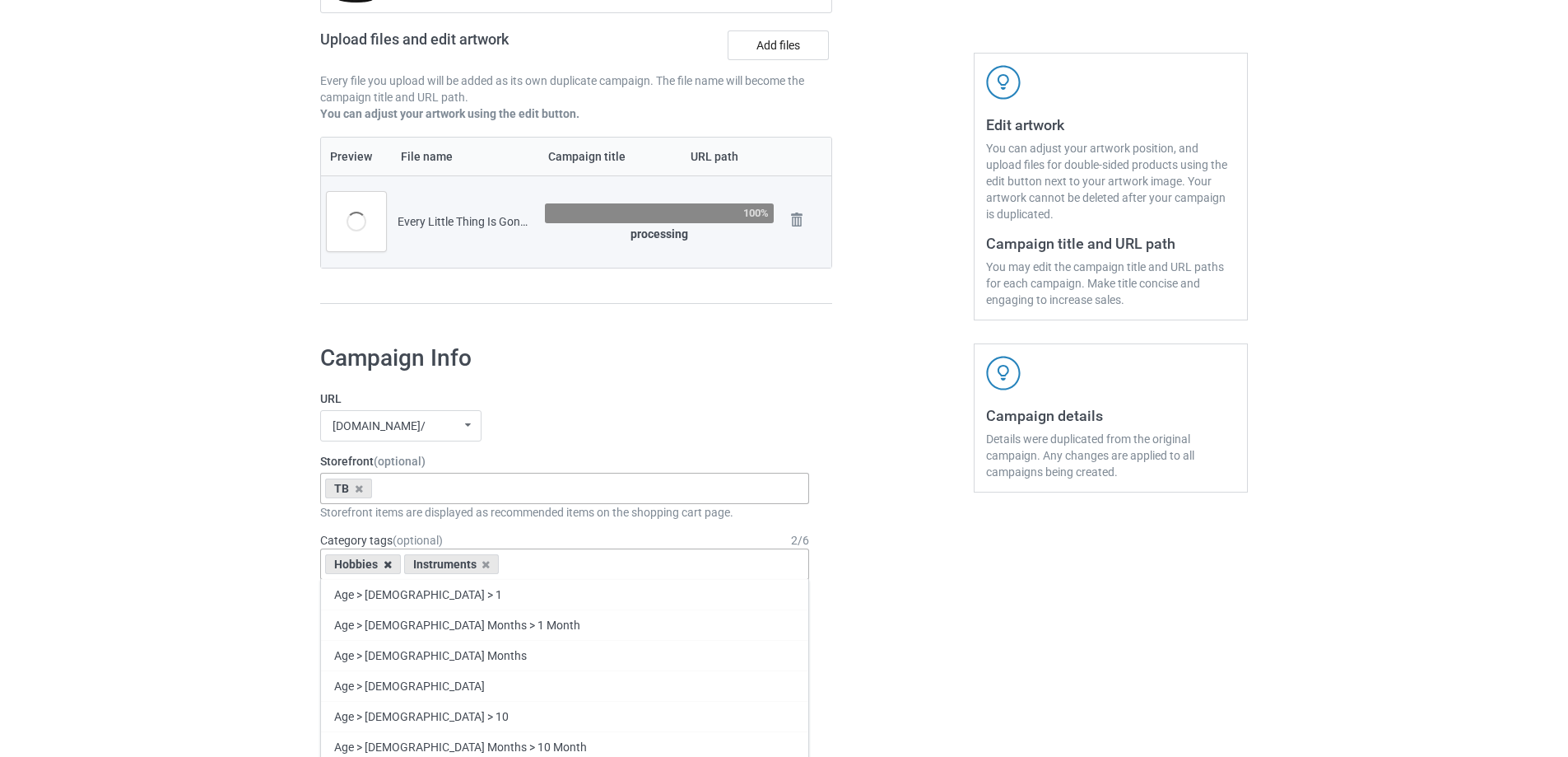
click at [390, 568] on icon at bounding box center [387, 565] width 8 height 11
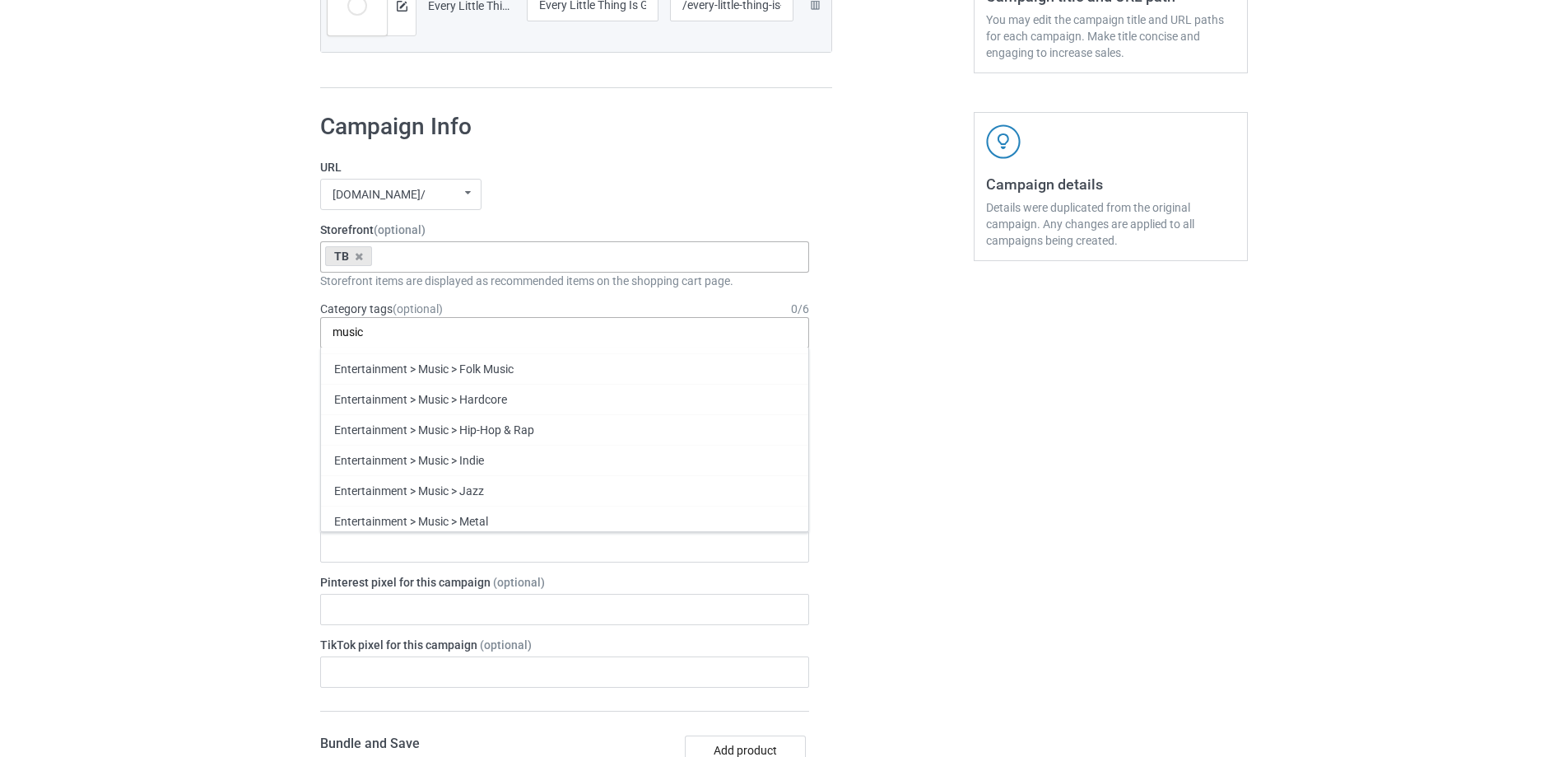
scroll to position [412, 0]
type input "music"
click at [463, 527] on div "Entertainment > Music" at bounding box center [565, 530] width 487 height 30
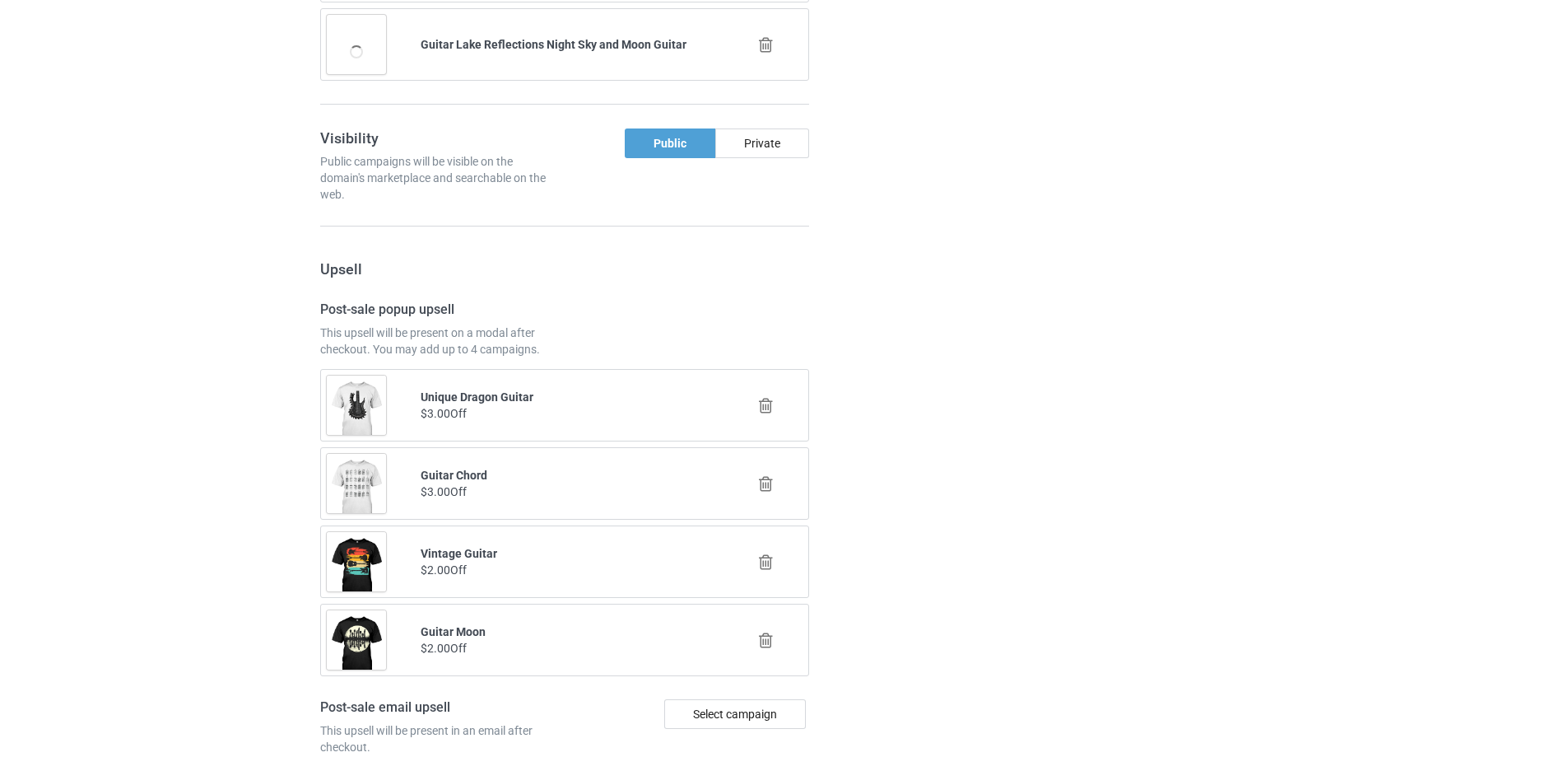
scroll to position [1931, 0]
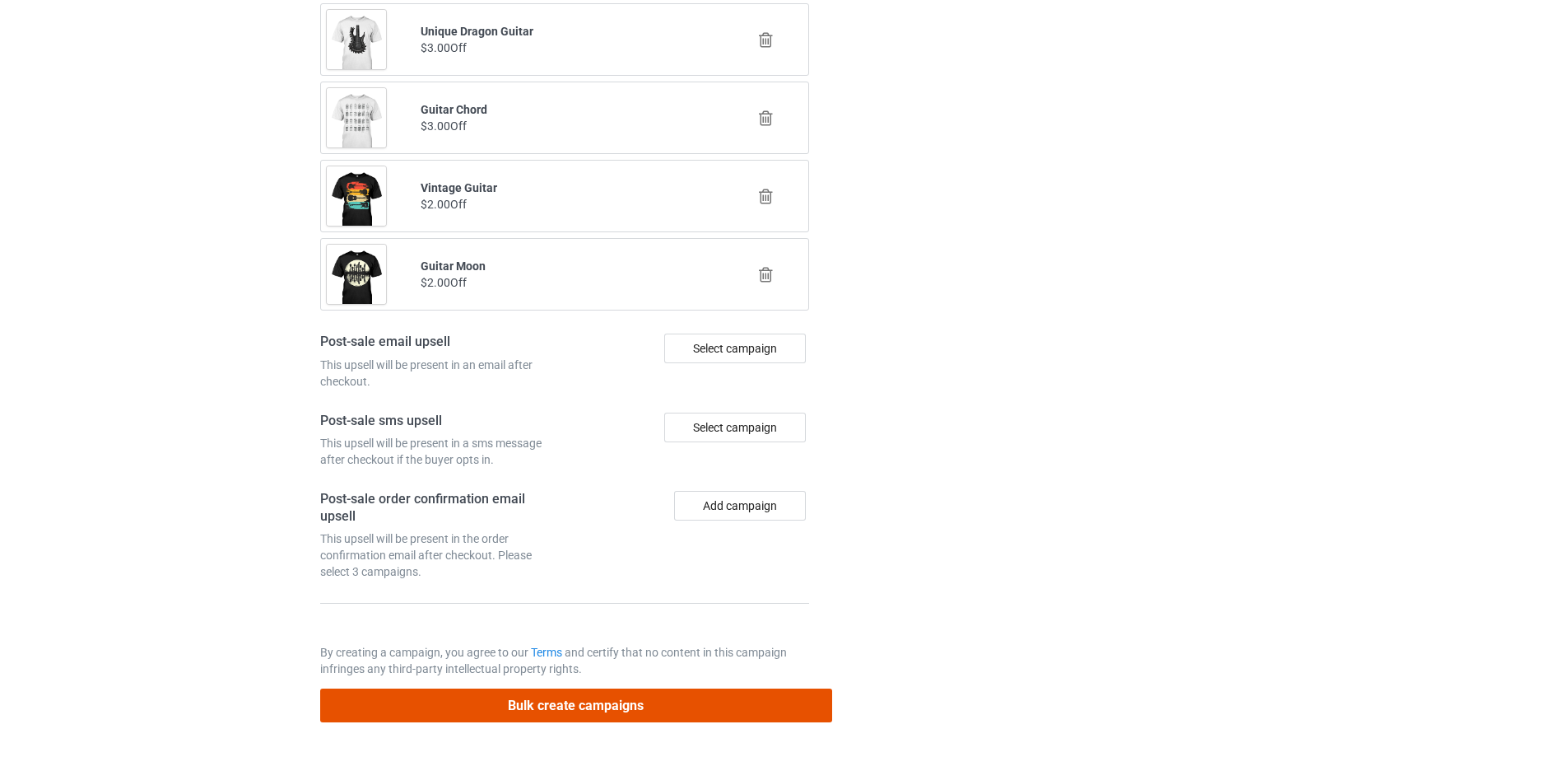
click at [549, 701] on button "Bulk create campaigns" at bounding box center [576, 705] width 512 height 34
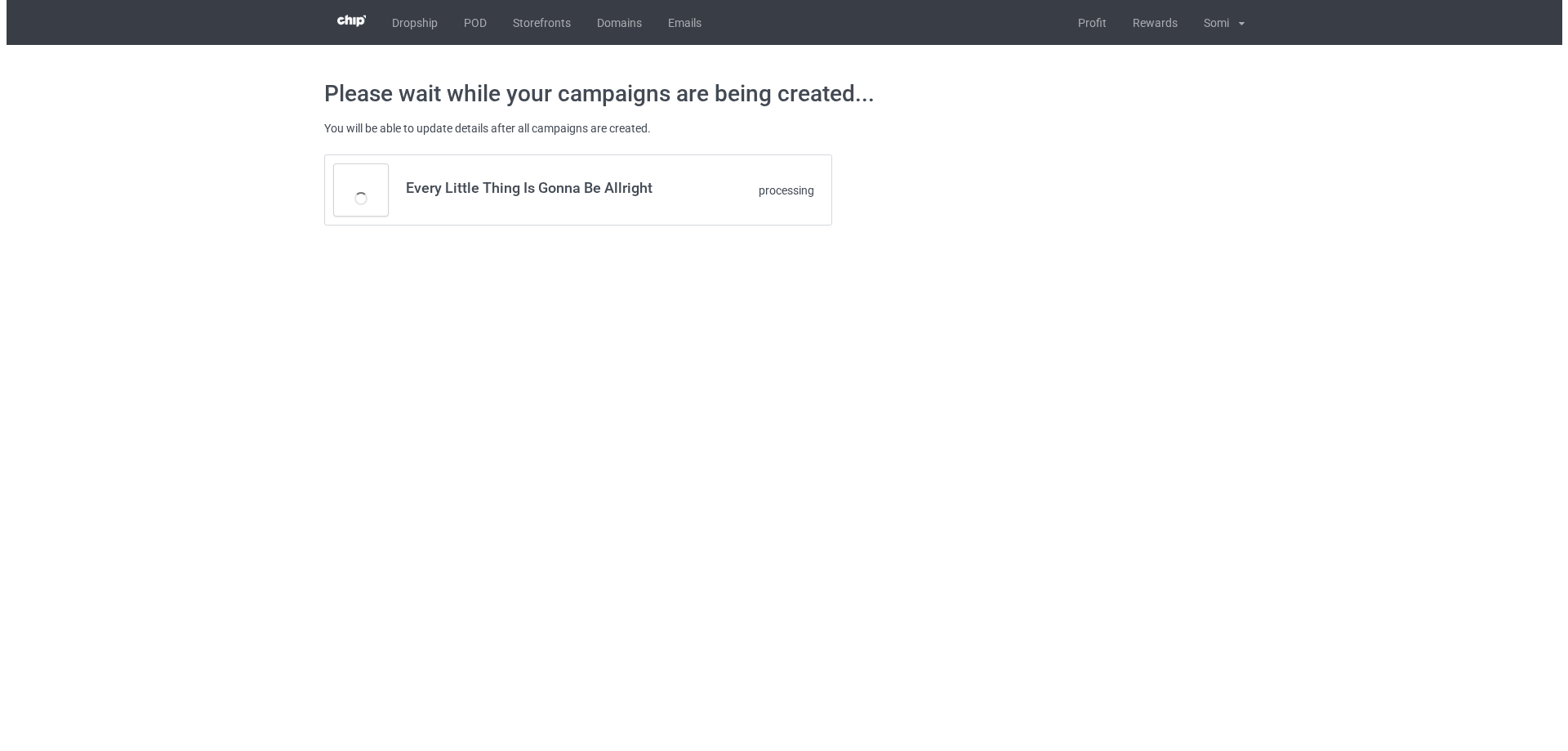
scroll to position [0, 0]
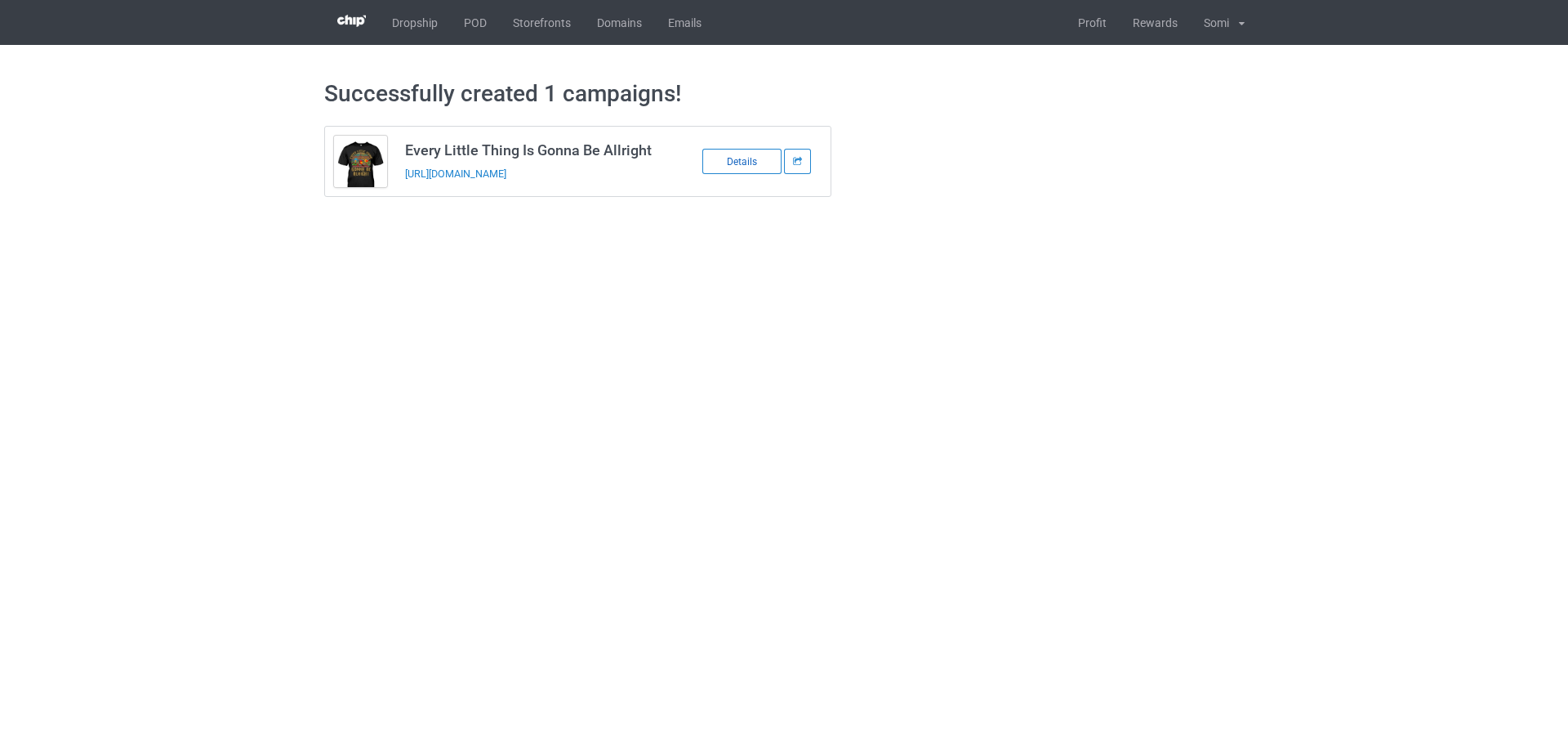
click at [730, 158] on div "Details" at bounding box center [742, 162] width 79 height 25
